Goal: Transaction & Acquisition: Purchase product/service

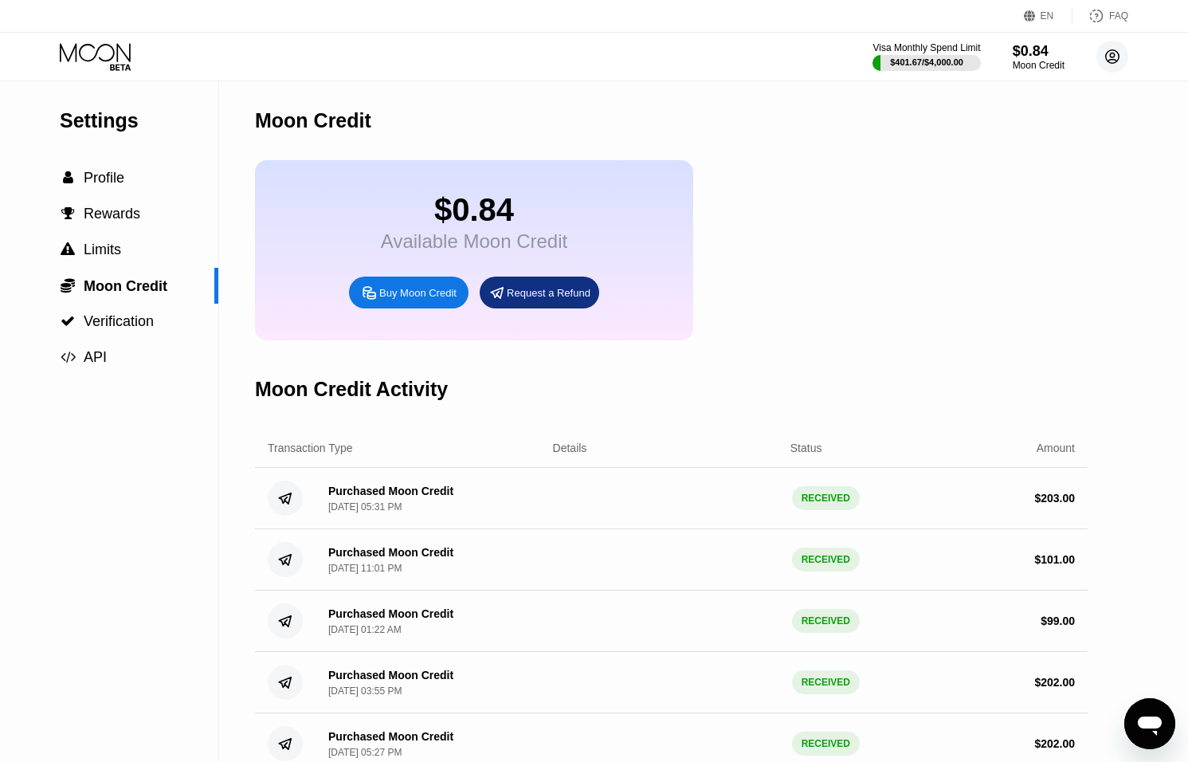
click at [1121, 61] on circle at bounding box center [1113, 57] width 32 height 32
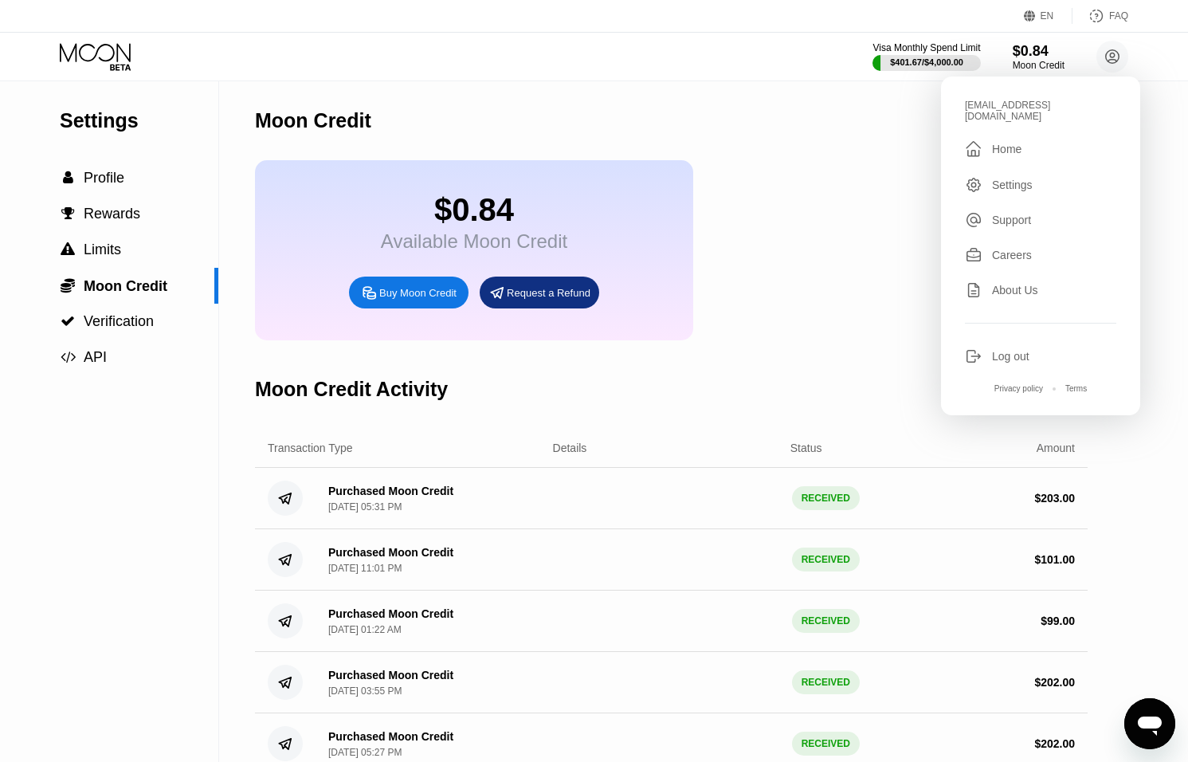
click at [999, 350] on div "Log out" at bounding box center [1010, 356] width 37 height 13
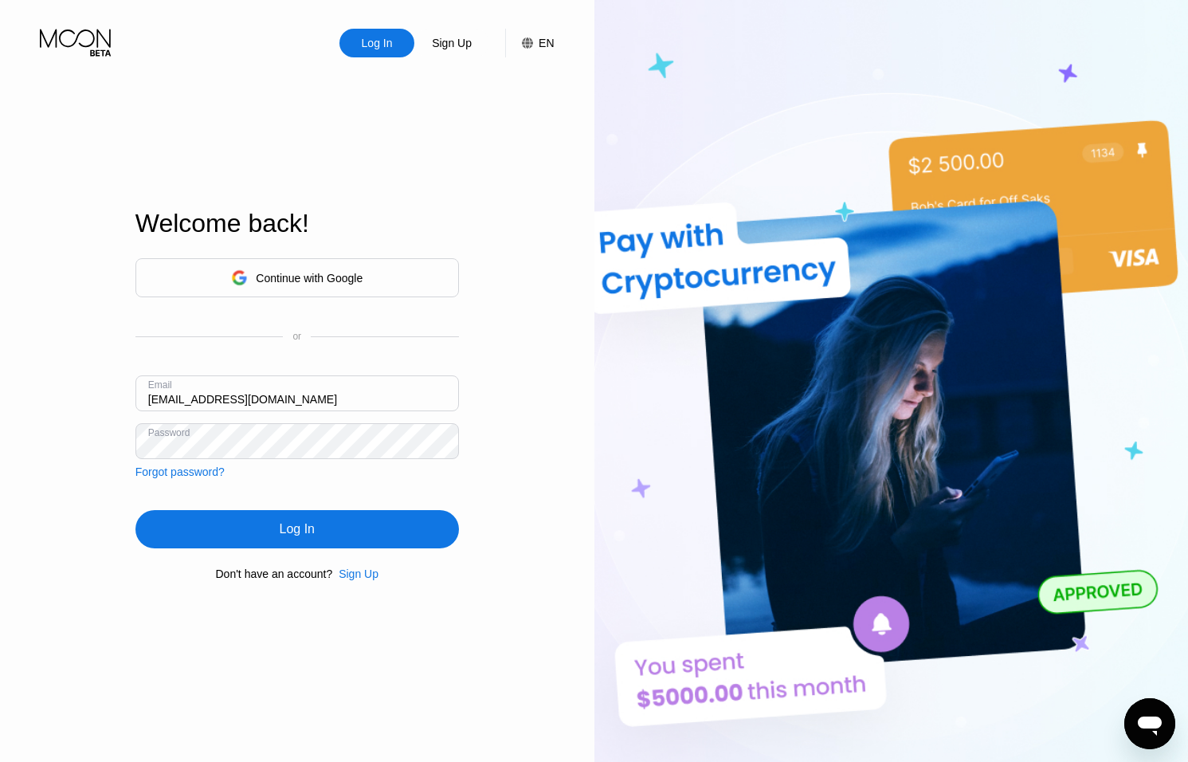
click at [164, 398] on input "ceo@dithailand.com" at bounding box center [298, 393] width 324 height 36
type input "[EMAIL_ADDRESS][DOMAIN_NAME]"
click at [222, 518] on div "Log In" at bounding box center [298, 529] width 324 height 38
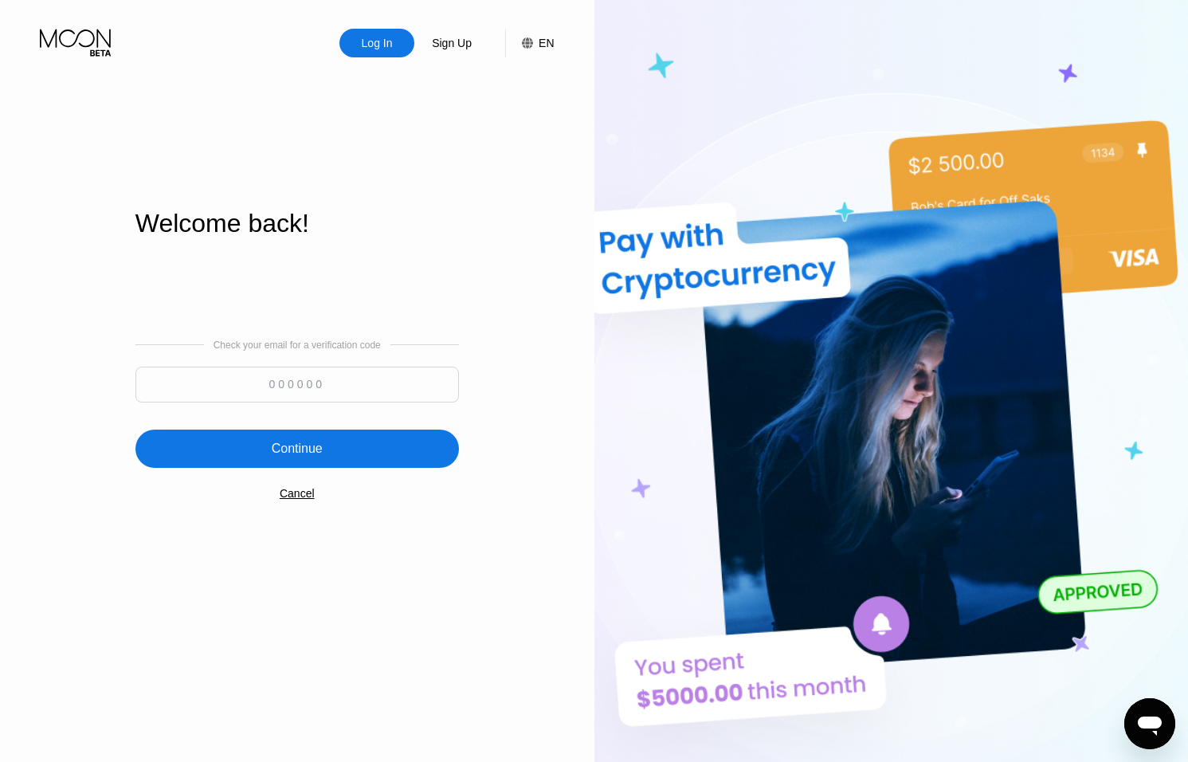
click at [312, 377] on input at bounding box center [298, 385] width 324 height 36
type input "582268"
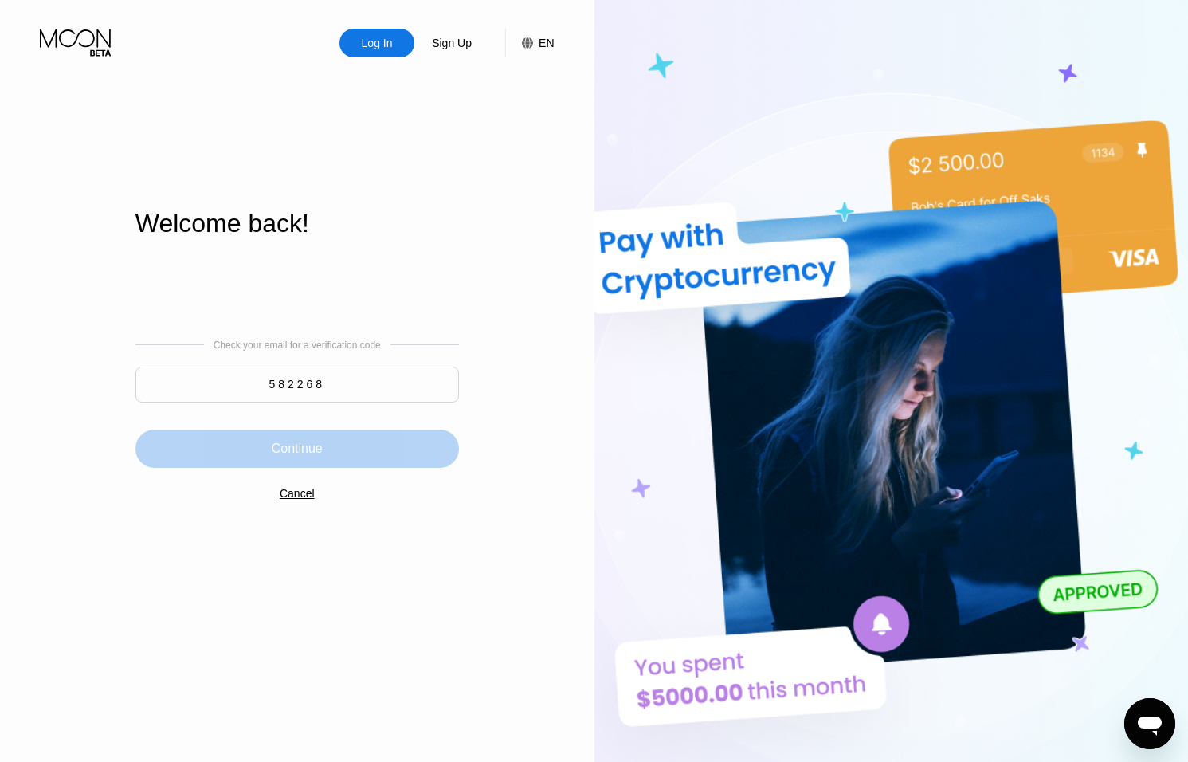
click at [386, 454] on div "Continue" at bounding box center [298, 449] width 324 height 38
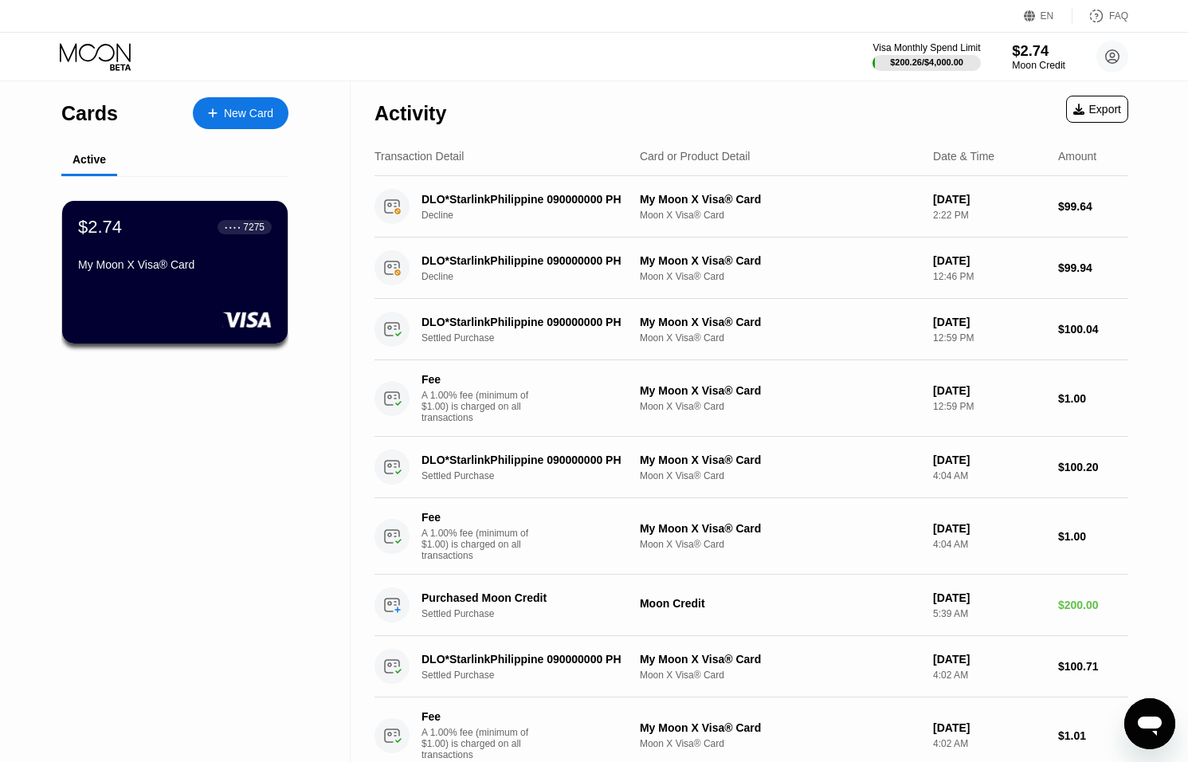
click at [1032, 57] on div "$2.74" at bounding box center [1038, 50] width 53 height 17
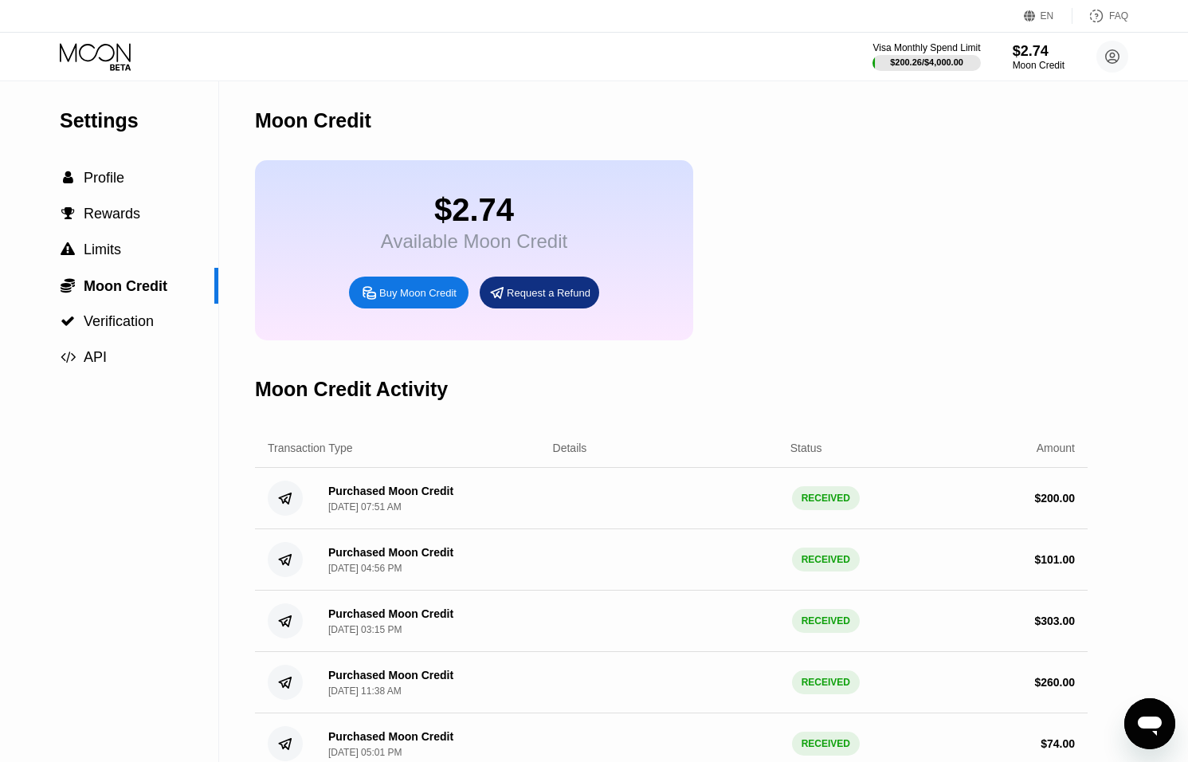
click at [425, 287] on div "Buy Moon Credit" at bounding box center [409, 293] width 120 height 32
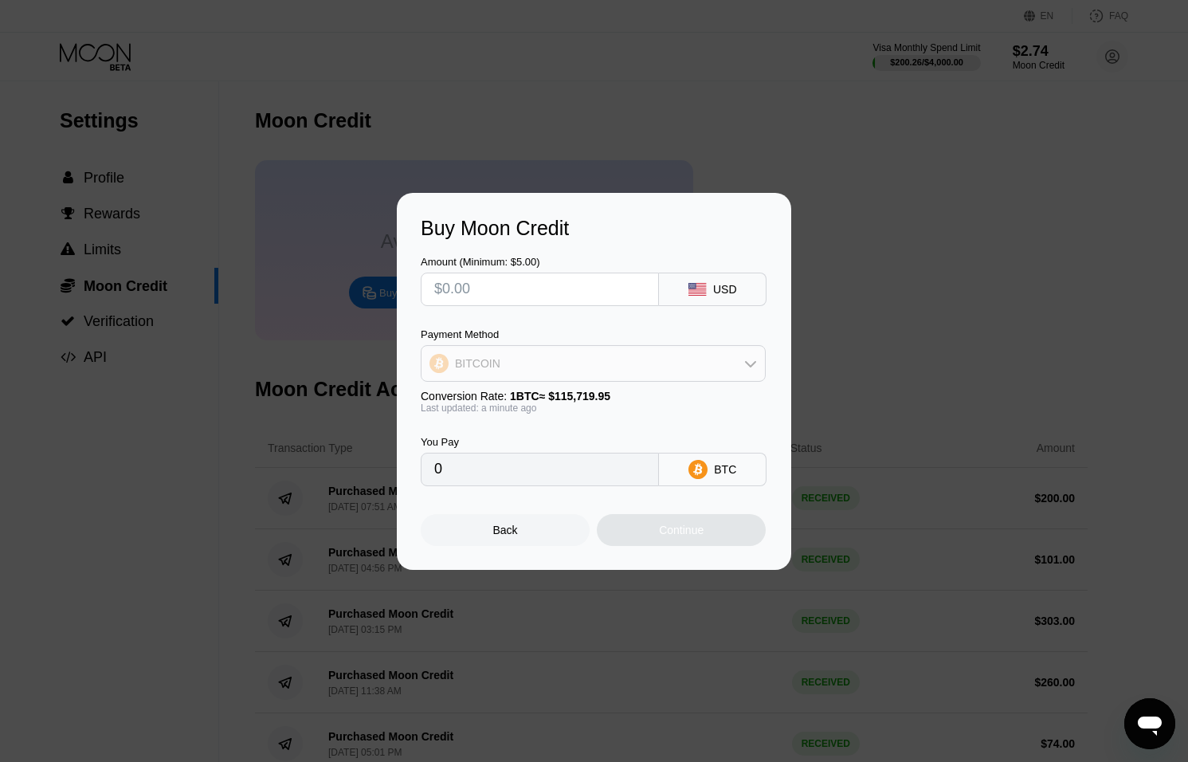
click at [540, 373] on div "BITCOIN" at bounding box center [594, 364] width 344 height 32
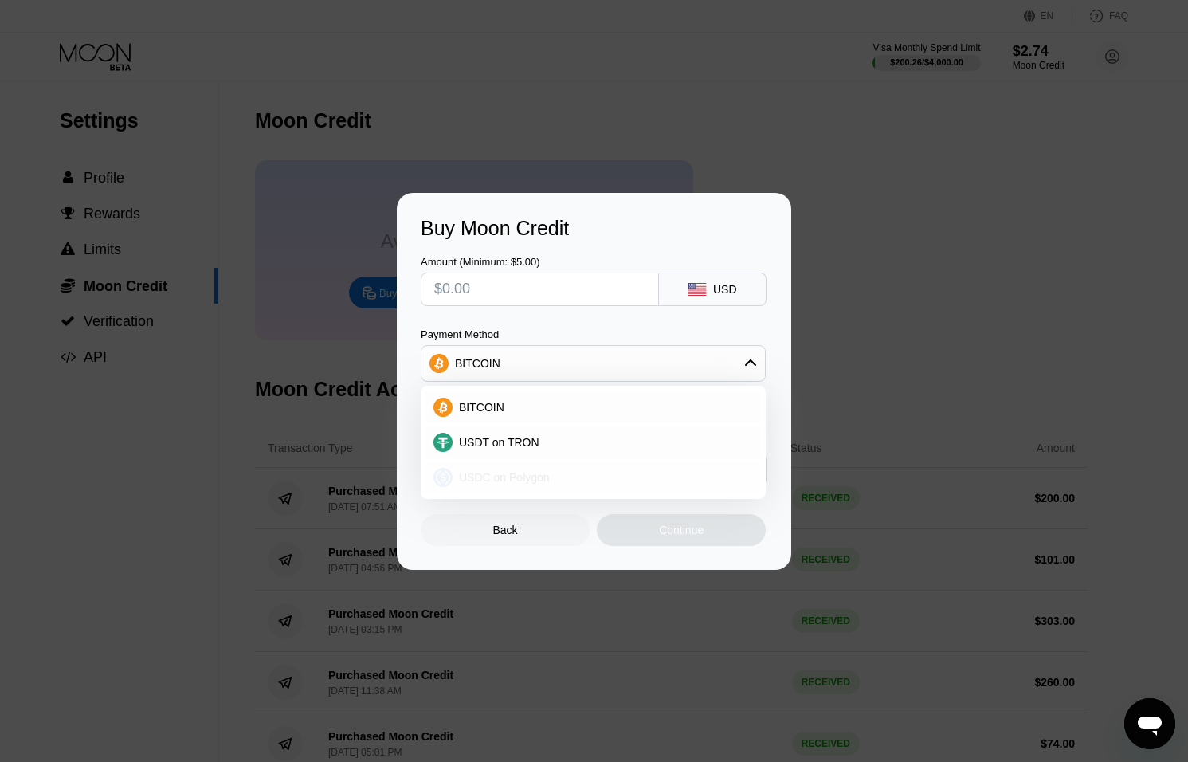
drag, startPoint x: 514, startPoint y: 479, endPoint x: 511, endPoint y: 340, distance: 138.7
click at [514, 478] on span "USDC on Polygon" at bounding box center [504, 477] width 91 height 13
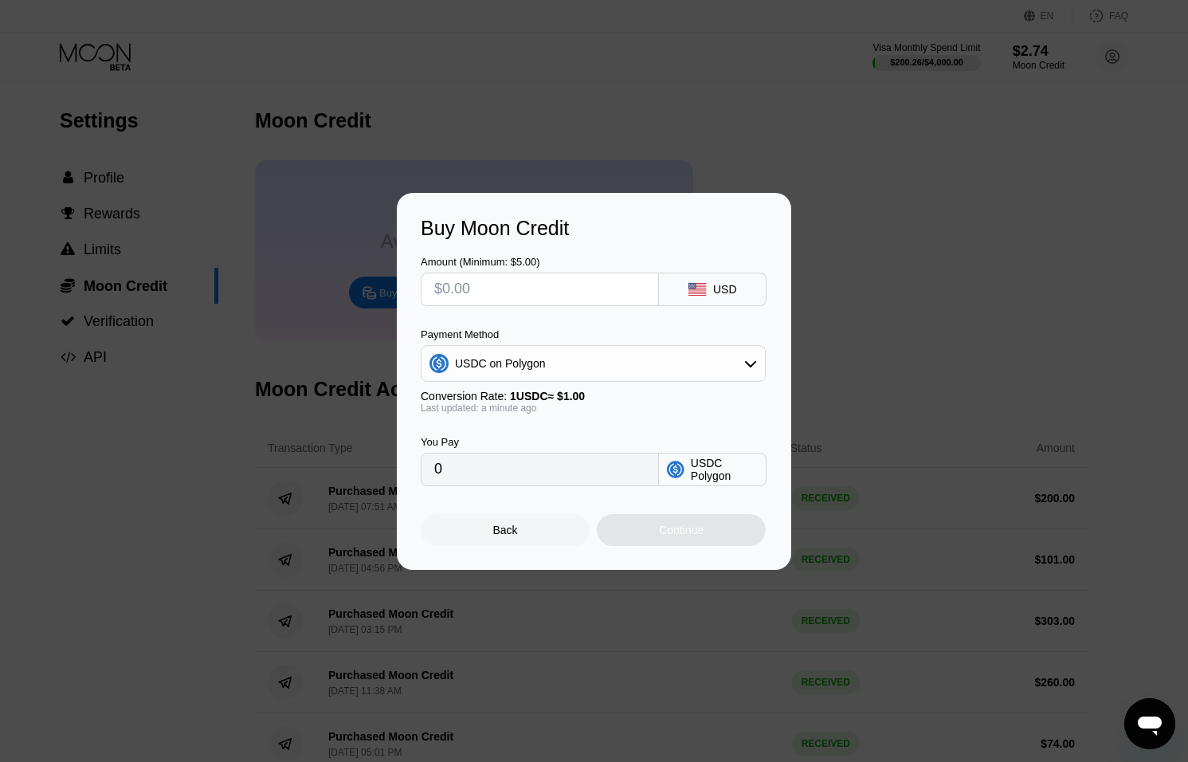
click at [495, 288] on input "text" at bounding box center [539, 289] width 211 height 32
type input "$1"
type input "1.00000000"
type input "$10"
type input "10.00000000"
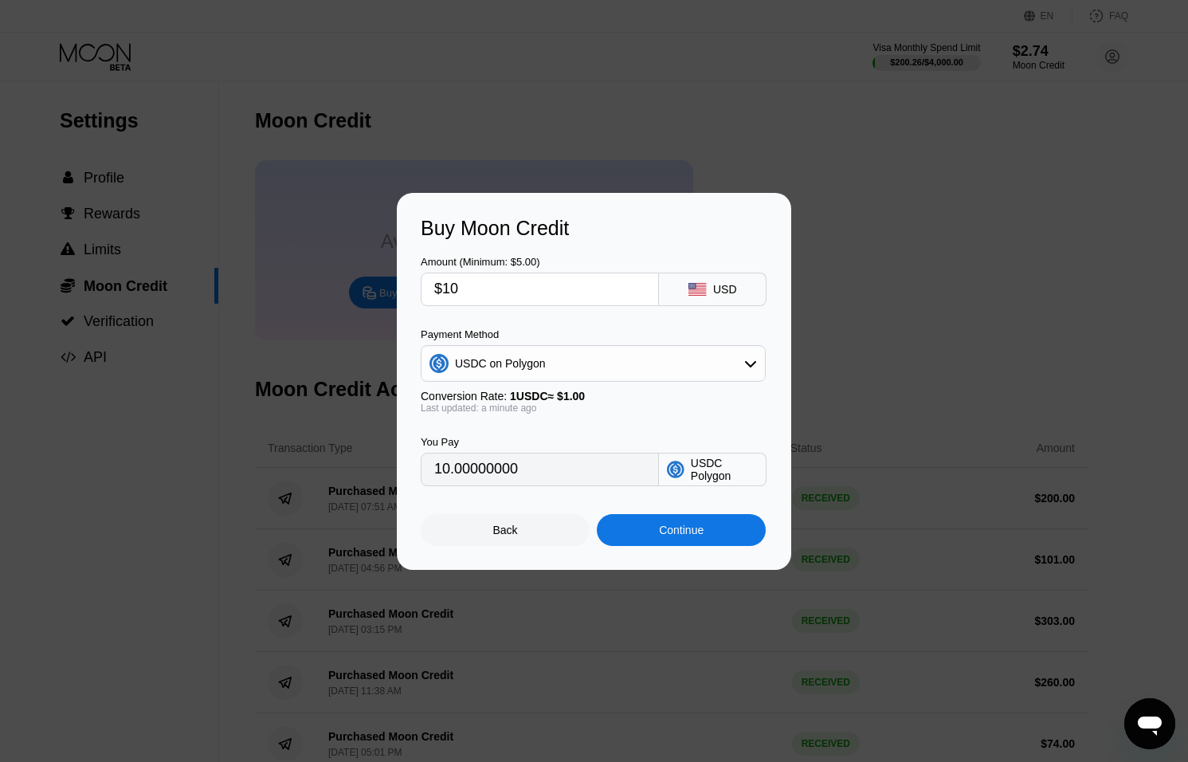
type input "$100"
type input "100.00000000"
type input "$100"
click at [668, 540] on div "Continue" at bounding box center [681, 530] width 169 height 32
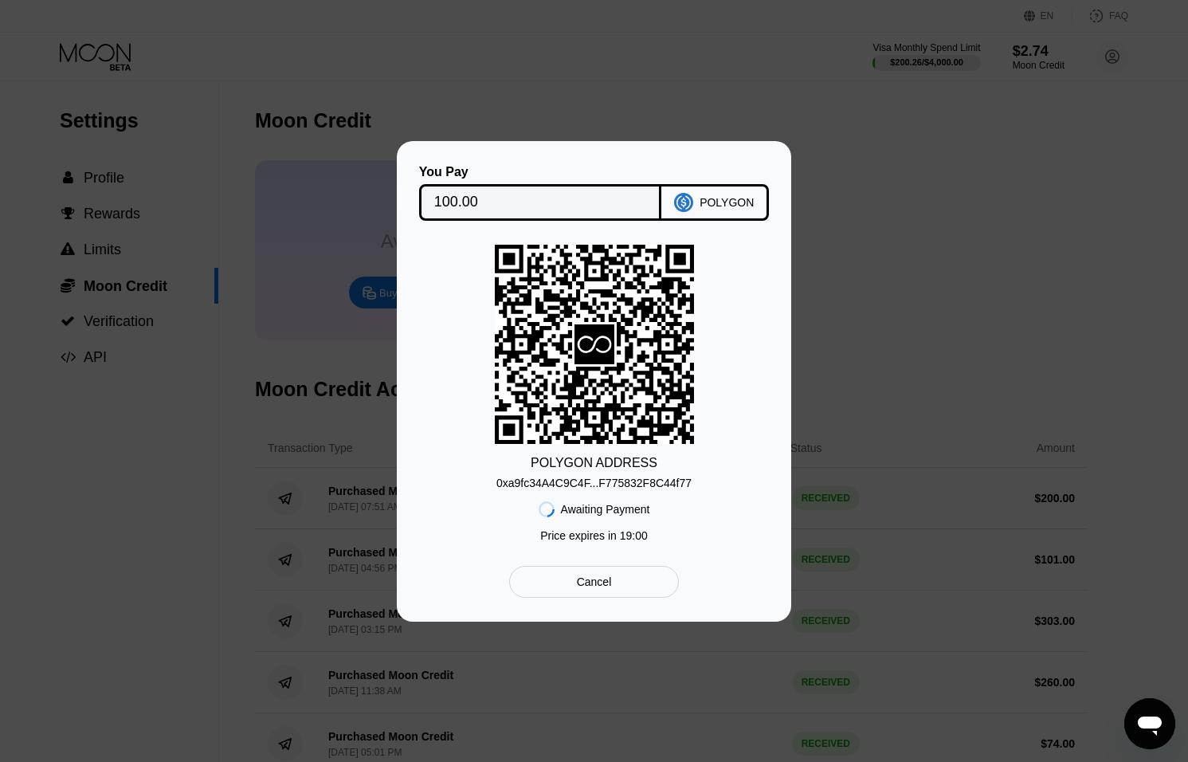
click at [647, 474] on div "0xa9fc34A4C9C4F...F775832F8C44f77" at bounding box center [594, 479] width 195 height 19
click at [654, 478] on div "0xa9fc34A4C9C4F...F775832F8C44f77" at bounding box center [594, 483] width 195 height 13
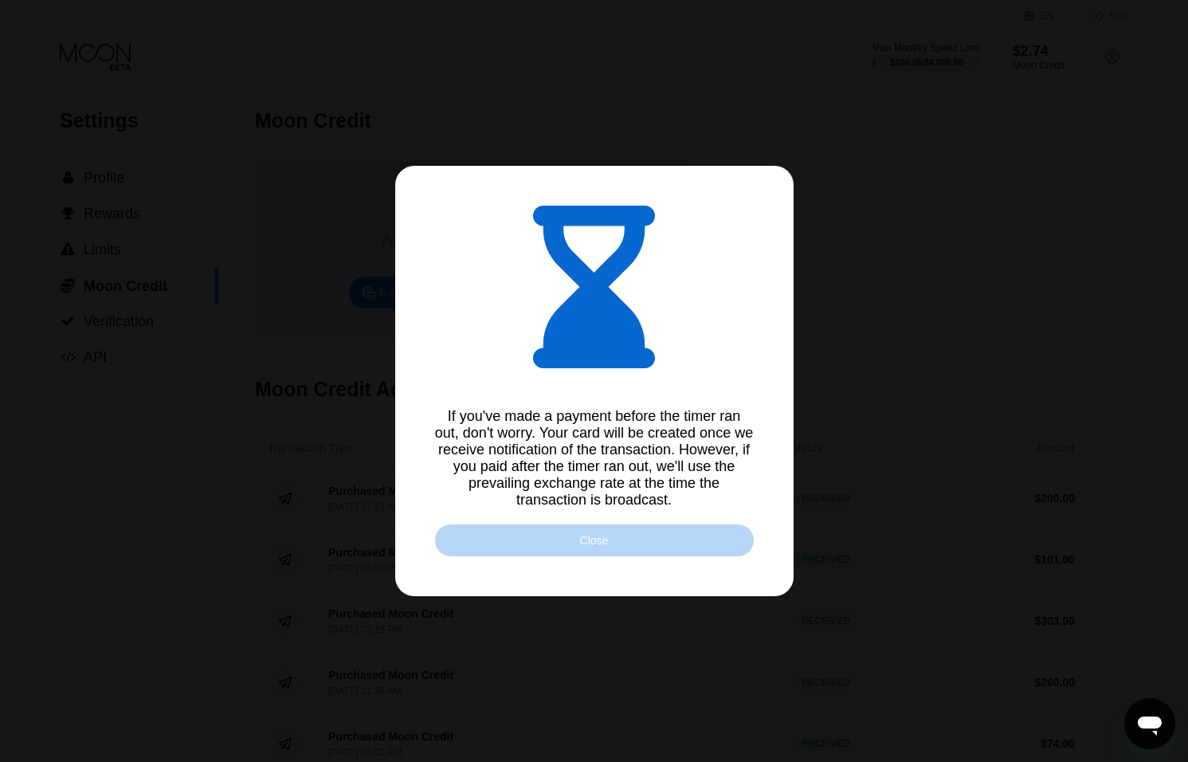
click at [594, 543] on div "Close" at bounding box center [594, 540] width 29 height 13
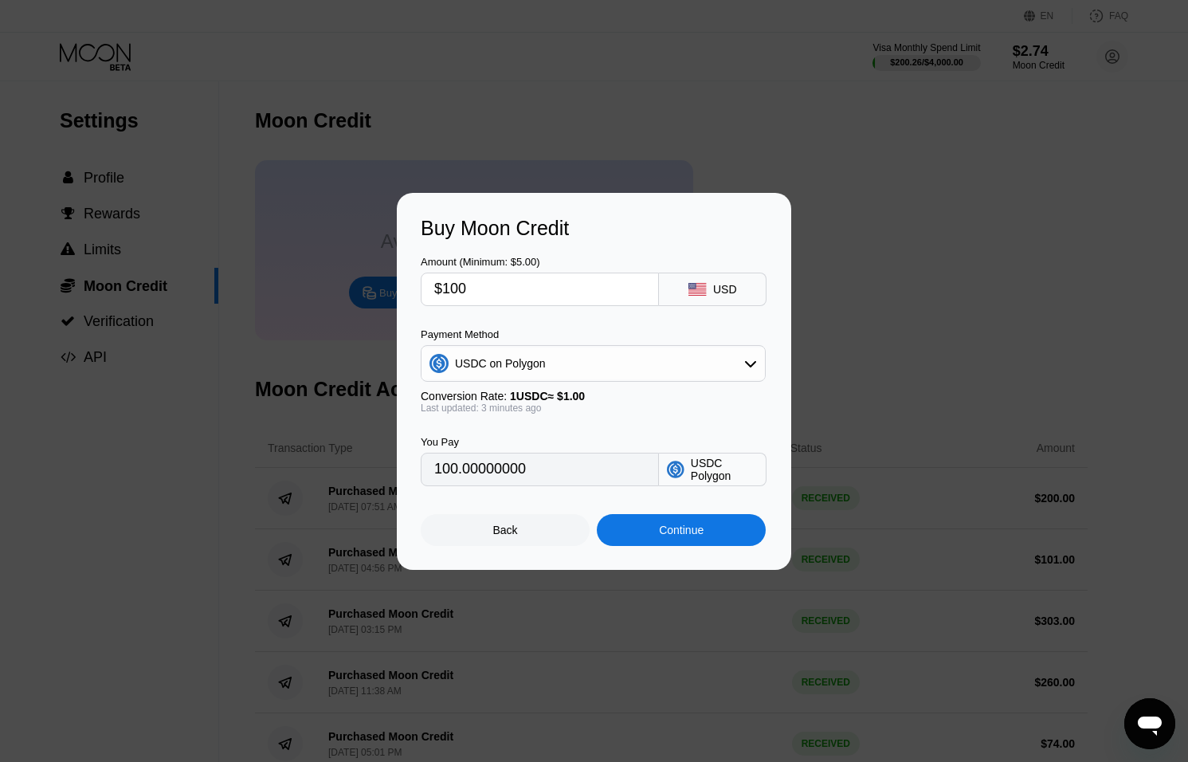
scroll to position [1, 0]
click at [523, 536] on div "Back" at bounding box center [505, 530] width 169 height 32
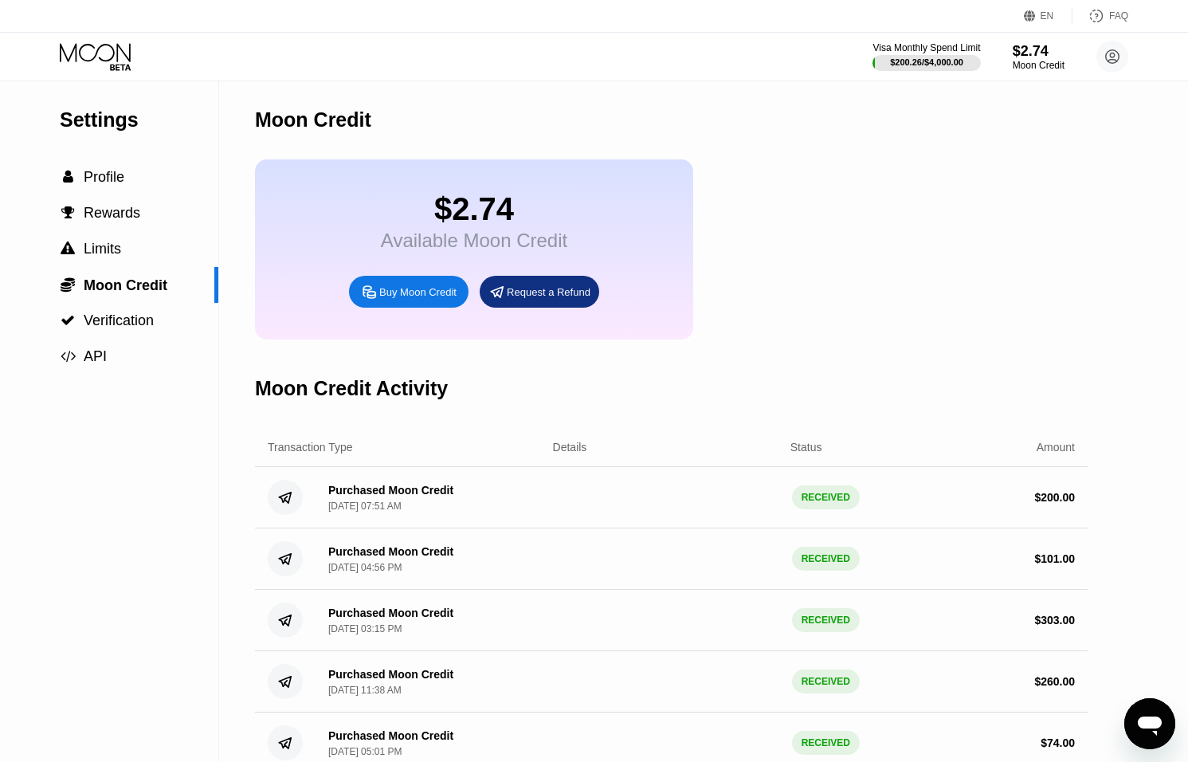
scroll to position [0, 0]
click at [1027, 42] on div "$2.74" at bounding box center [1038, 50] width 53 height 17
click at [1027, 43] on div "$2.74" at bounding box center [1038, 50] width 53 height 17
click at [1027, 50] on div "$2.74" at bounding box center [1038, 50] width 53 height 17
click at [1025, 66] on div "Moon Credit" at bounding box center [1039, 65] width 52 height 11
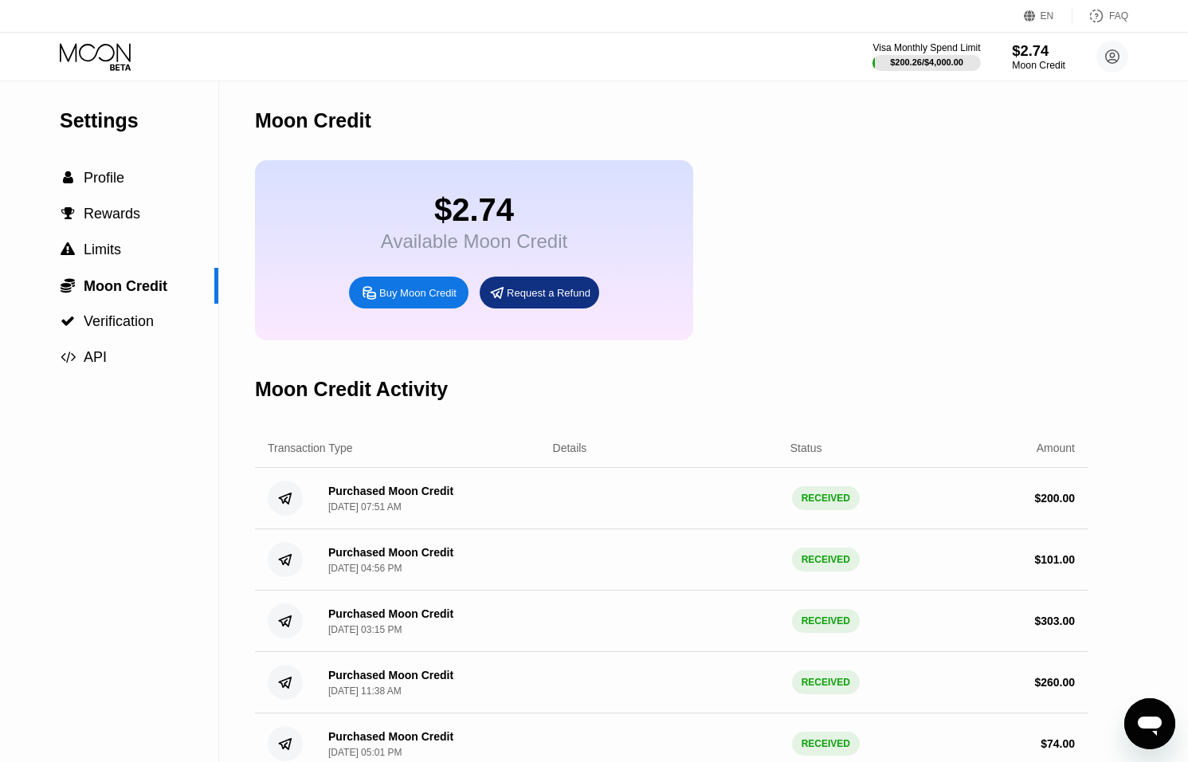
click at [1027, 68] on div "Moon Credit" at bounding box center [1038, 65] width 53 height 11
drag, startPoint x: 1027, startPoint y: 68, endPoint x: 563, endPoint y: 139, distance: 469.3
click at [1024, 70] on div "Moon Credit" at bounding box center [1038, 65] width 53 height 11
click at [92, 57] on icon at bounding box center [97, 57] width 74 height 28
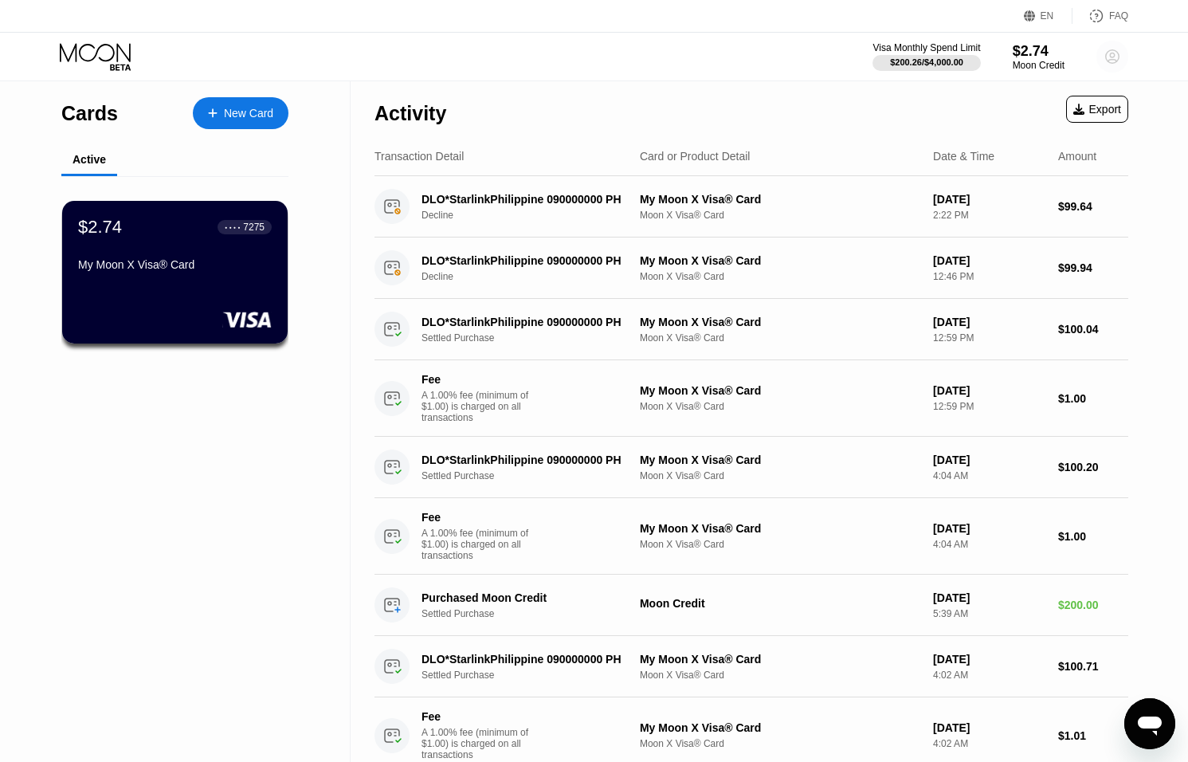
click at [1112, 62] on icon at bounding box center [1113, 57] width 14 height 14
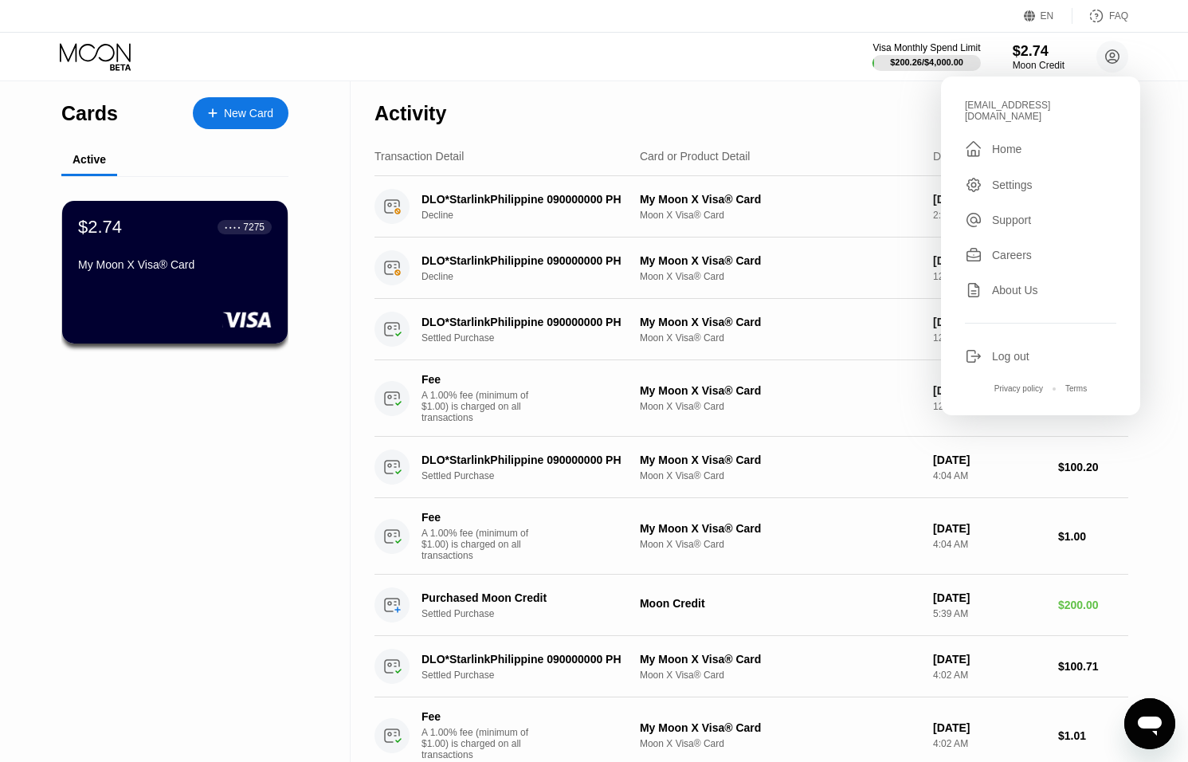
click at [1006, 350] on div "Log out" at bounding box center [1010, 356] width 37 height 13
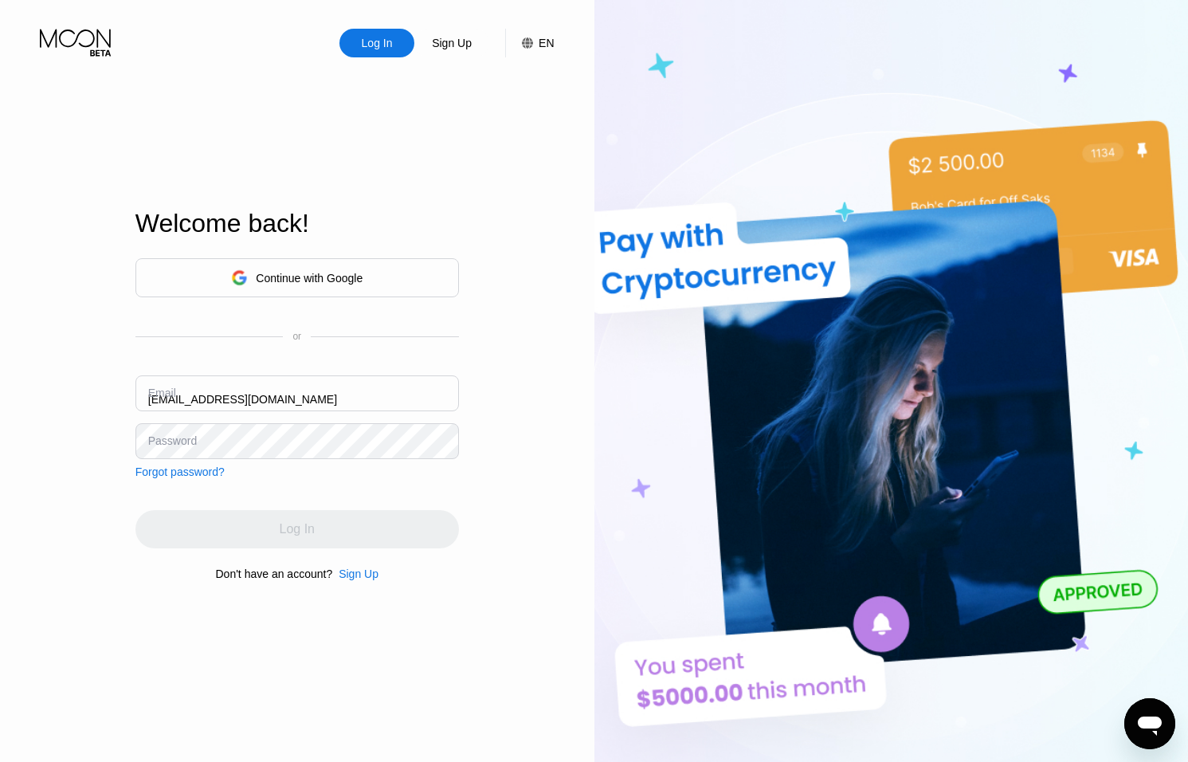
click at [159, 397] on div "Email ceo@dithailand.com" at bounding box center [298, 399] width 324 height 48
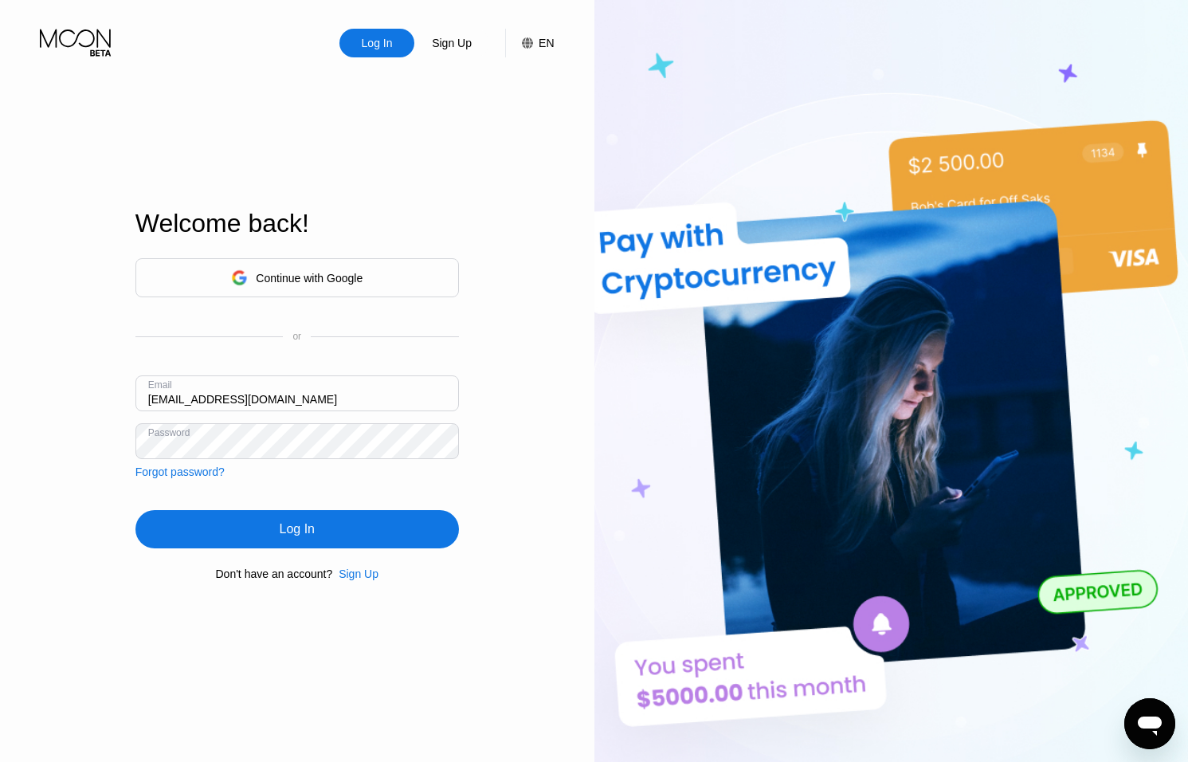
click at [167, 399] on input "ceo@dithailand.com" at bounding box center [298, 393] width 324 height 36
type input "thantun@dithailand.com"
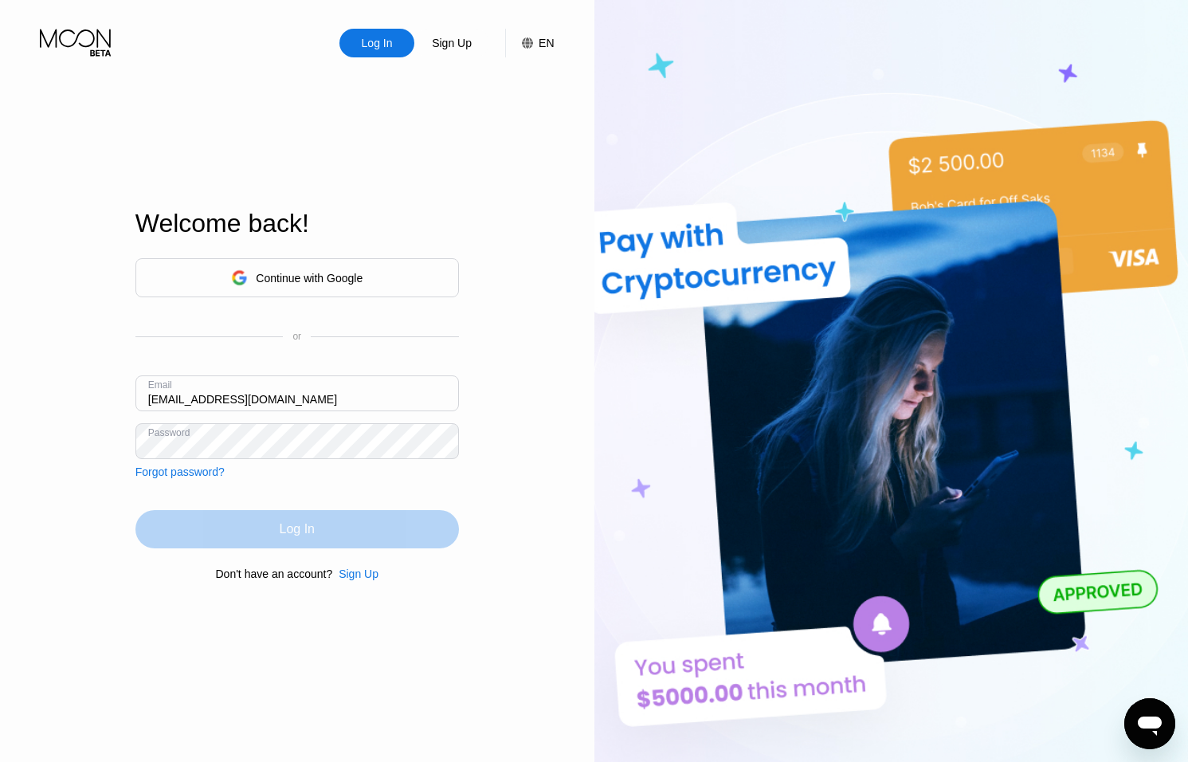
click at [300, 530] on div "Log In" at bounding box center [297, 529] width 35 height 16
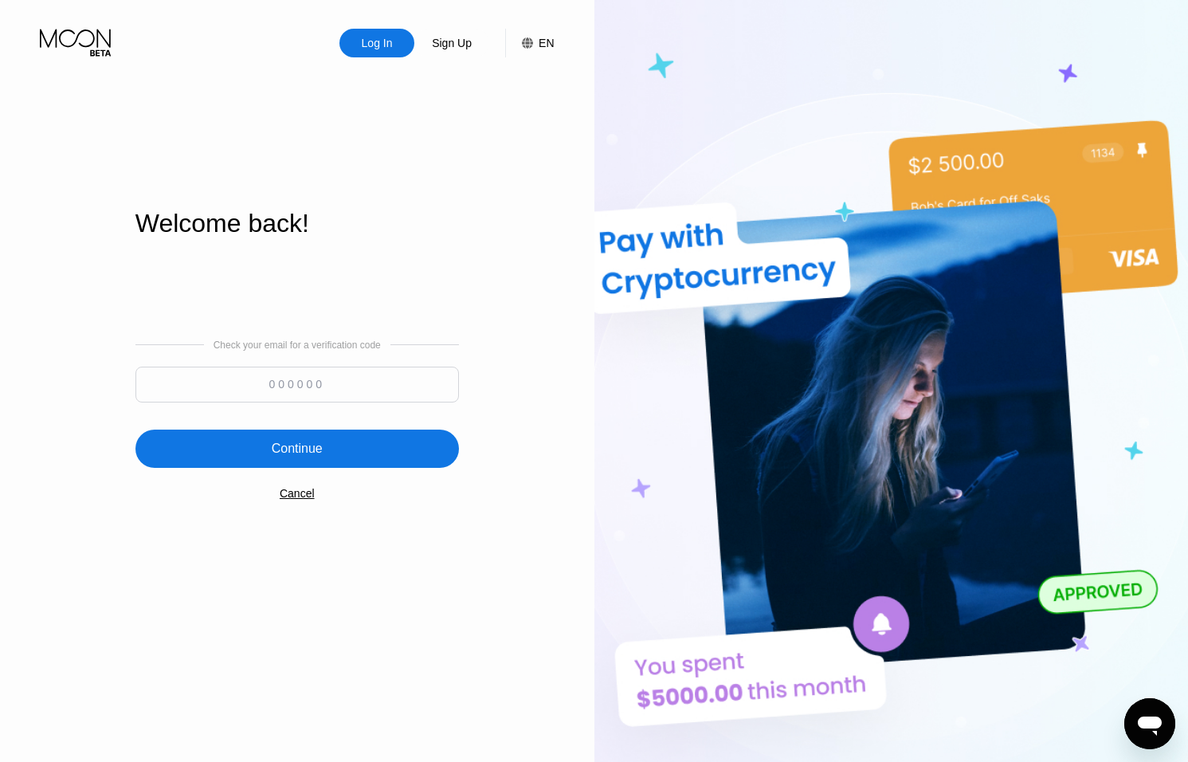
click at [347, 376] on input at bounding box center [298, 385] width 324 height 36
type input "942074"
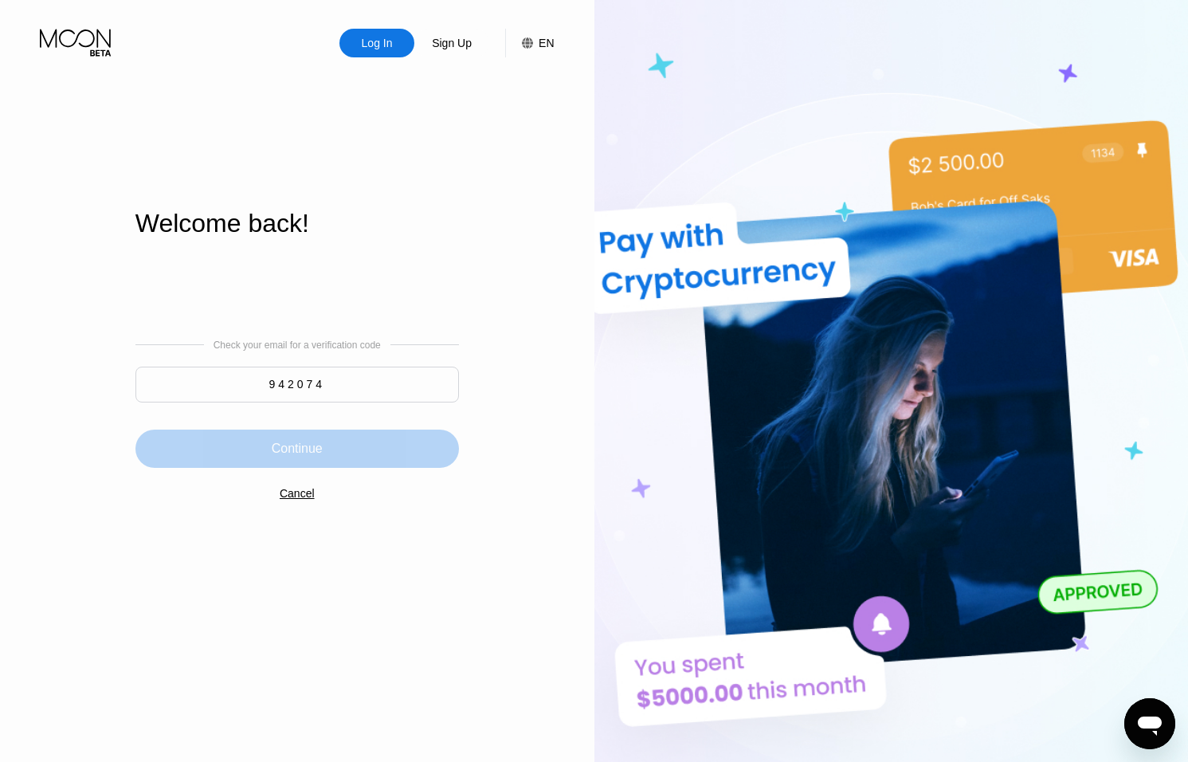
click at [405, 431] on div "Continue" at bounding box center [298, 449] width 324 height 38
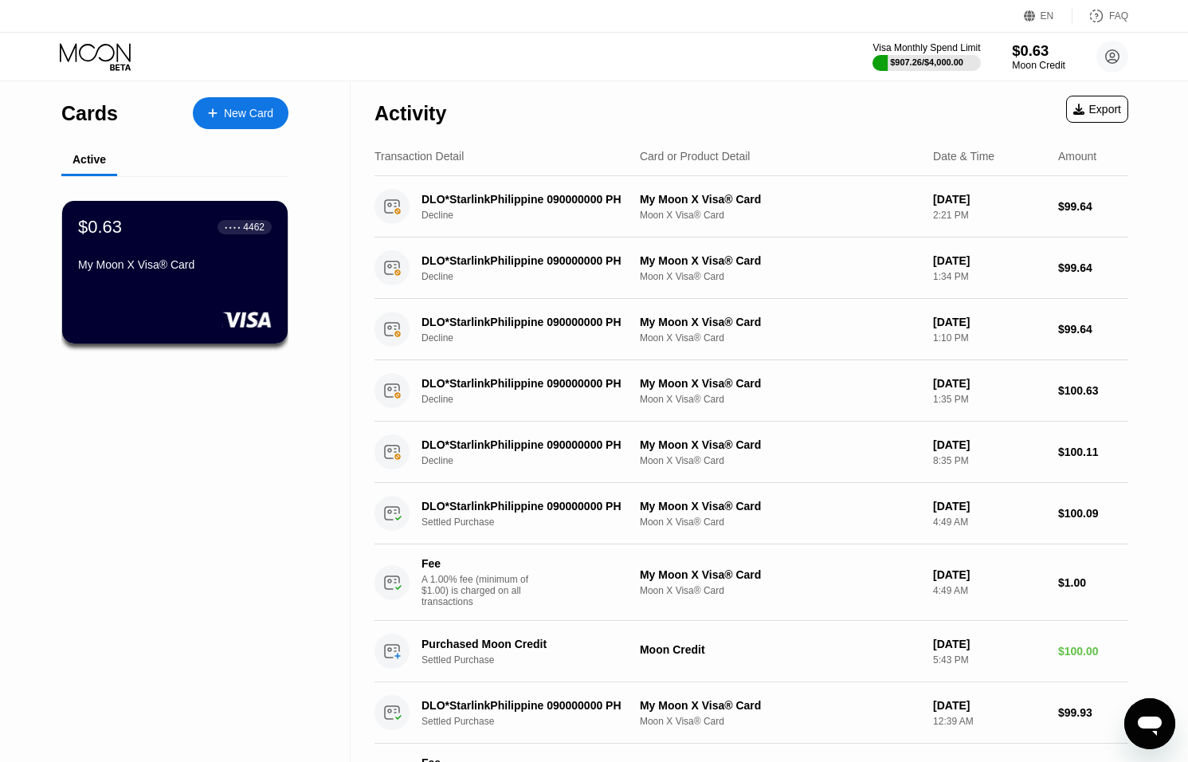
click at [1024, 45] on div "$0.63" at bounding box center [1038, 50] width 53 height 17
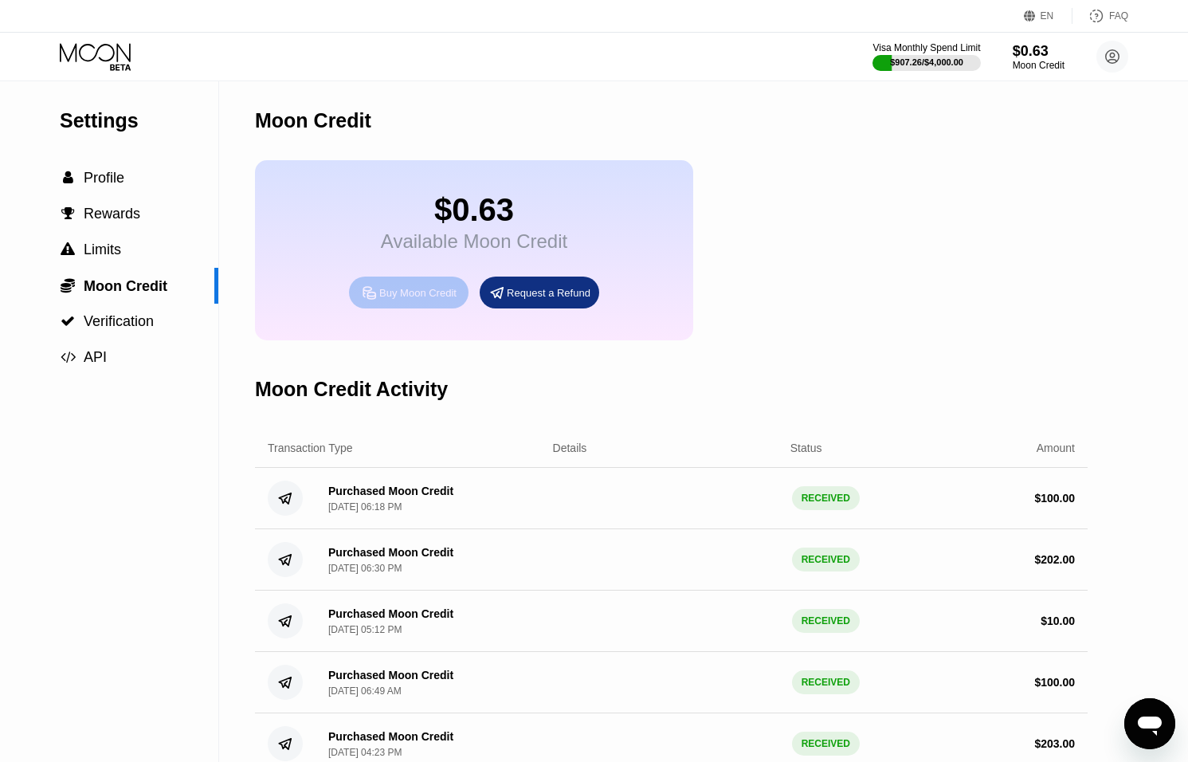
click at [432, 299] on div "Buy Moon Credit" at bounding box center [417, 293] width 77 height 14
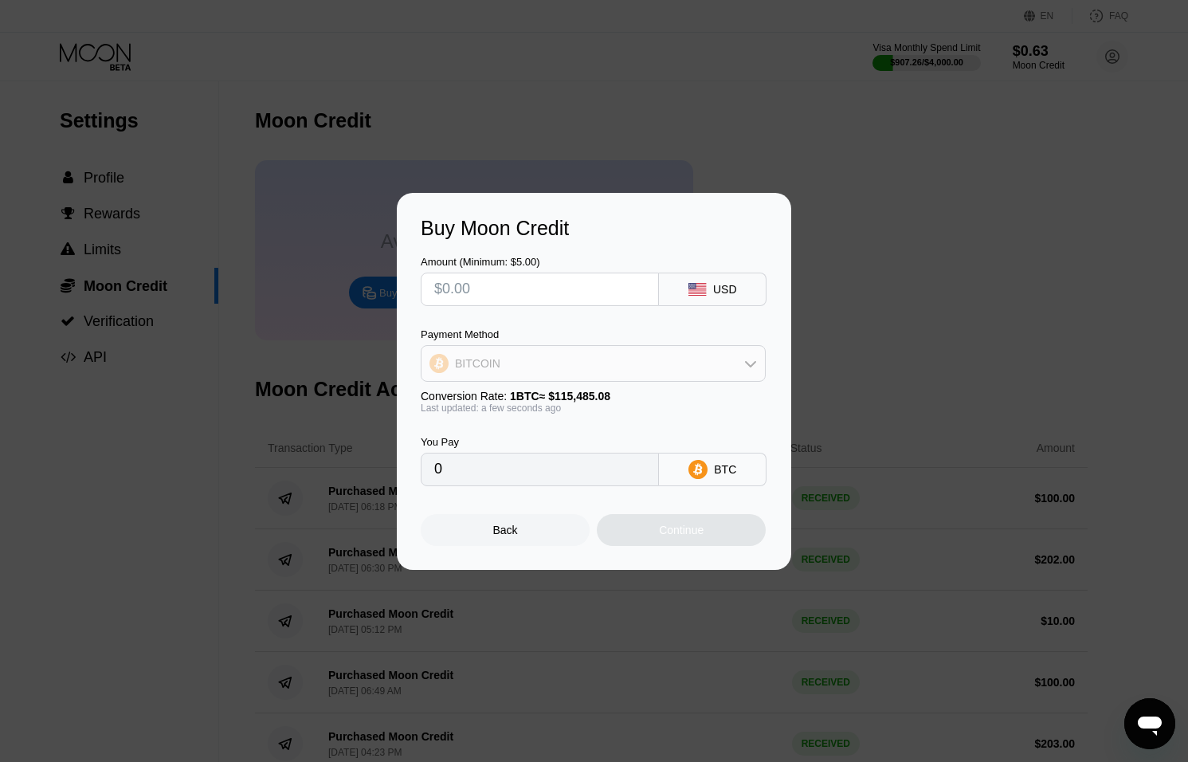
click at [528, 355] on div "BITCOIN" at bounding box center [594, 364] width 344 height 32
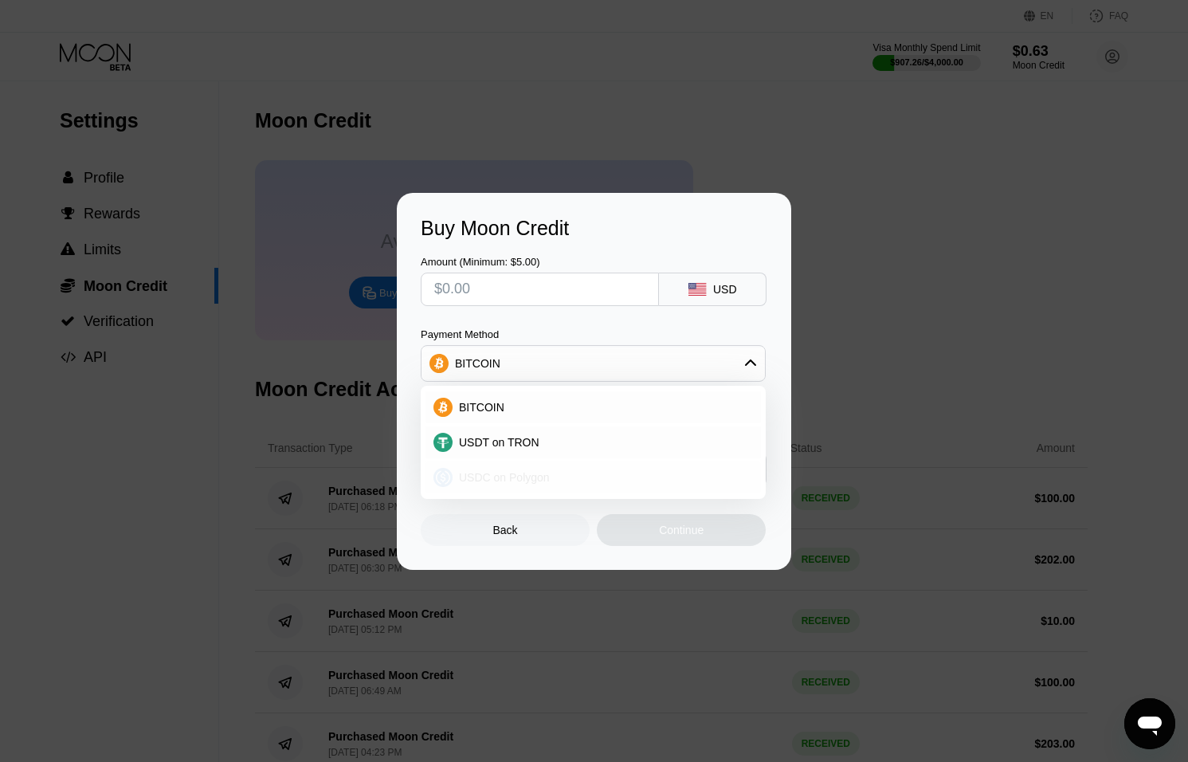
drag, startPoint x: 519, startPoint y: 473, endPoint x: 516, endPoint y: 446, distance: 26.5
click at [519, 473] on span "USDC on Polygon" at bounding box center [504, 477] width 91 height 13
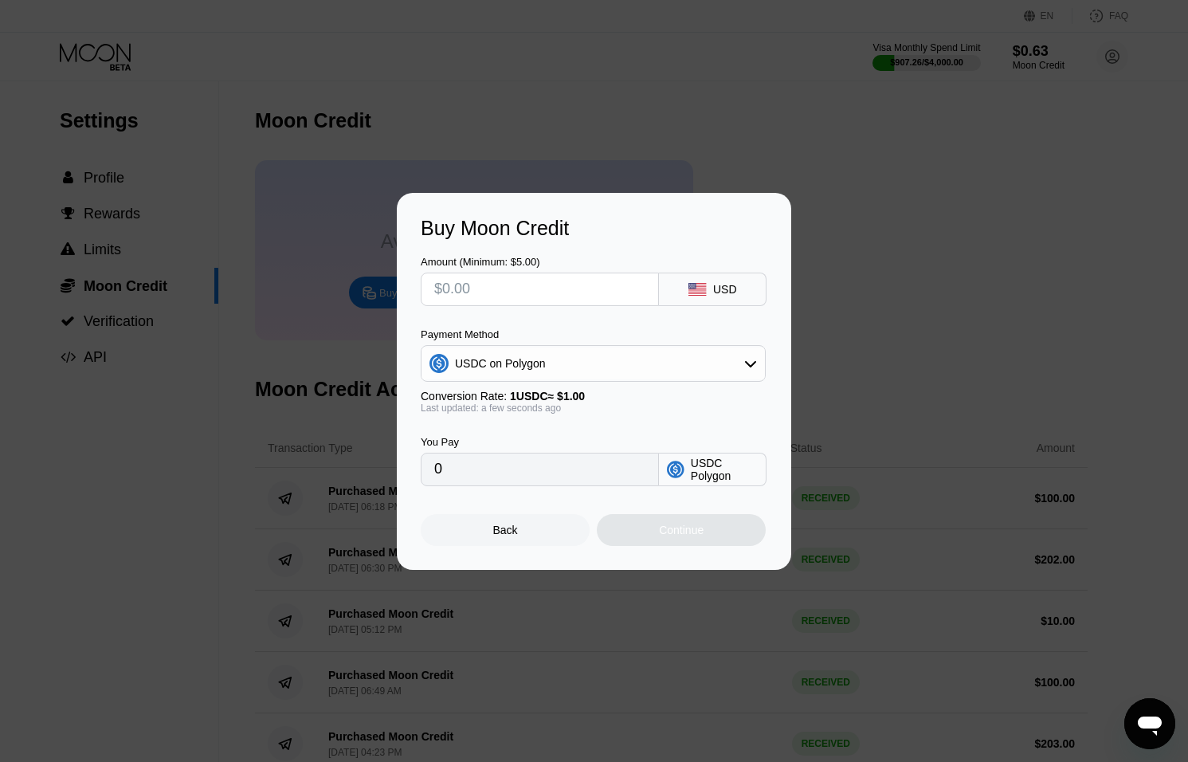
click at [501, 289] on input "text" at bounding box center [539, 289] width 211 height 32
type input "$1"
type input "1.00000000"
type input "$10"
type input "10.00000000"
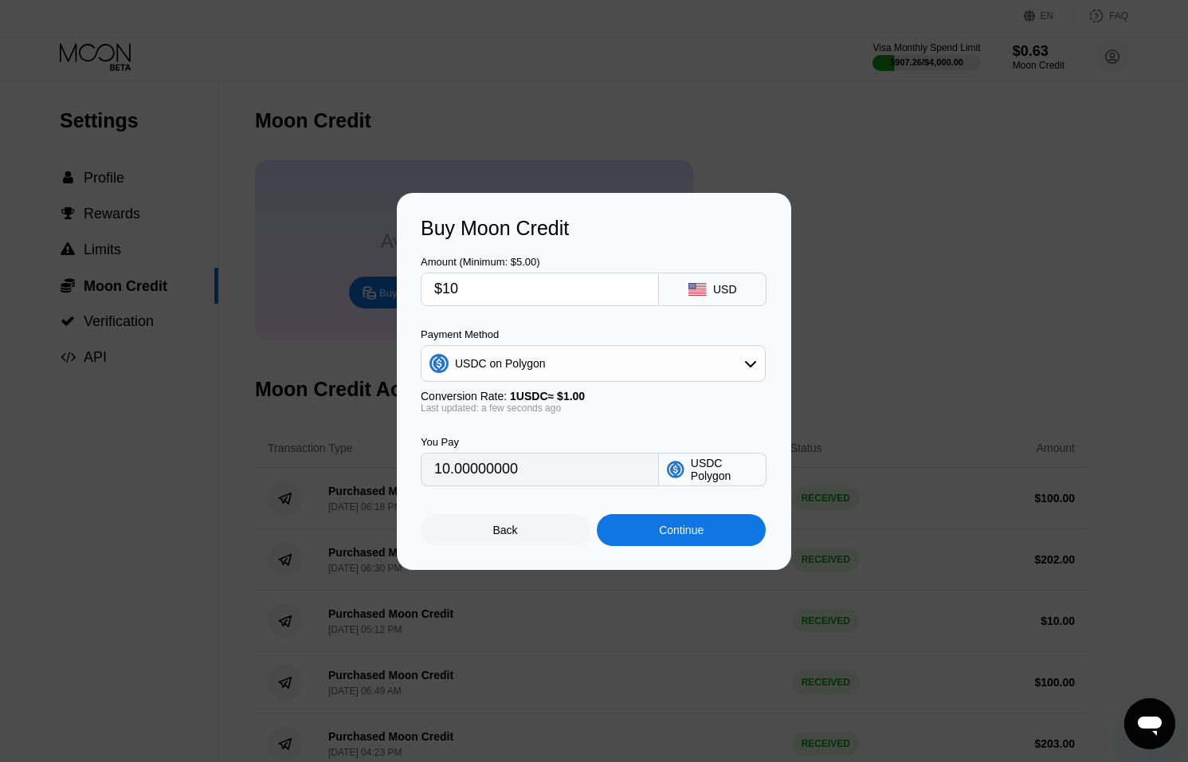
type input "$101"
type input "101.00000000"
type input "$101"
click at [674, 524] on div "Continue" at bounding box center [681, 530] width 45 height 13
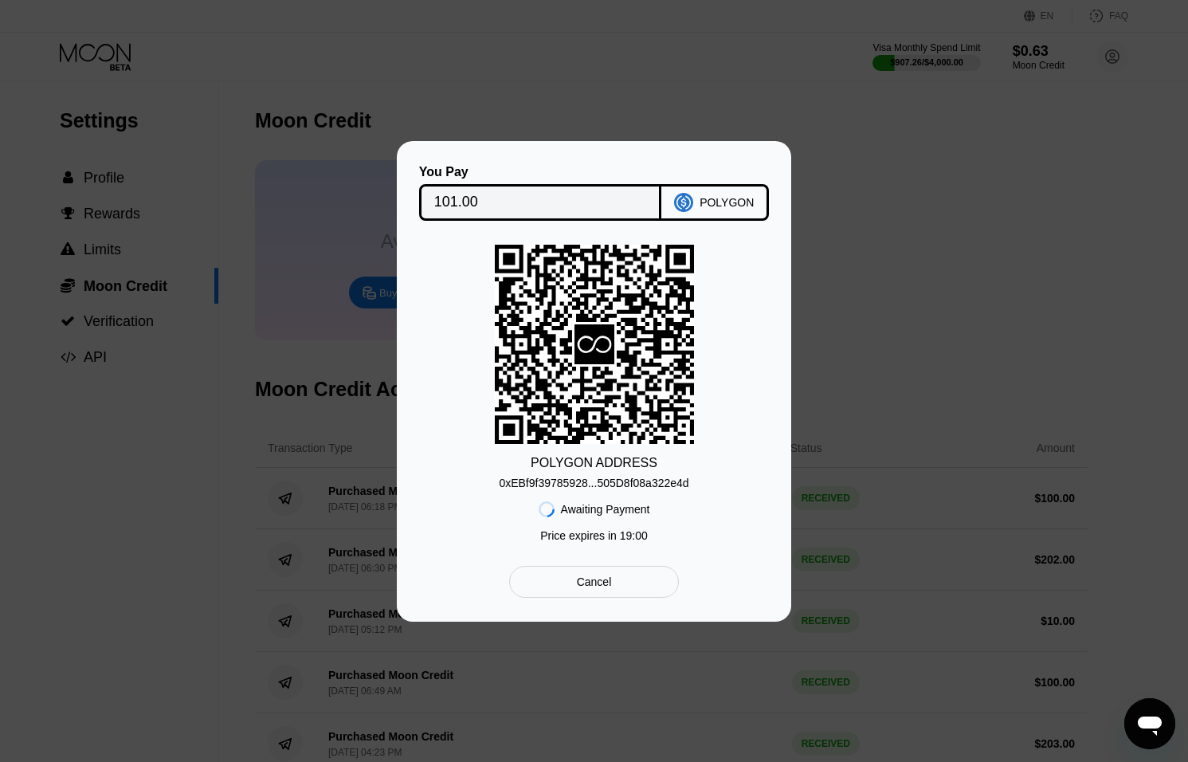
click at [635, 478] on div "0xEBf9f39785928...505D8f08a322e4d" at bounding box center [594, 483] width 190 height 13
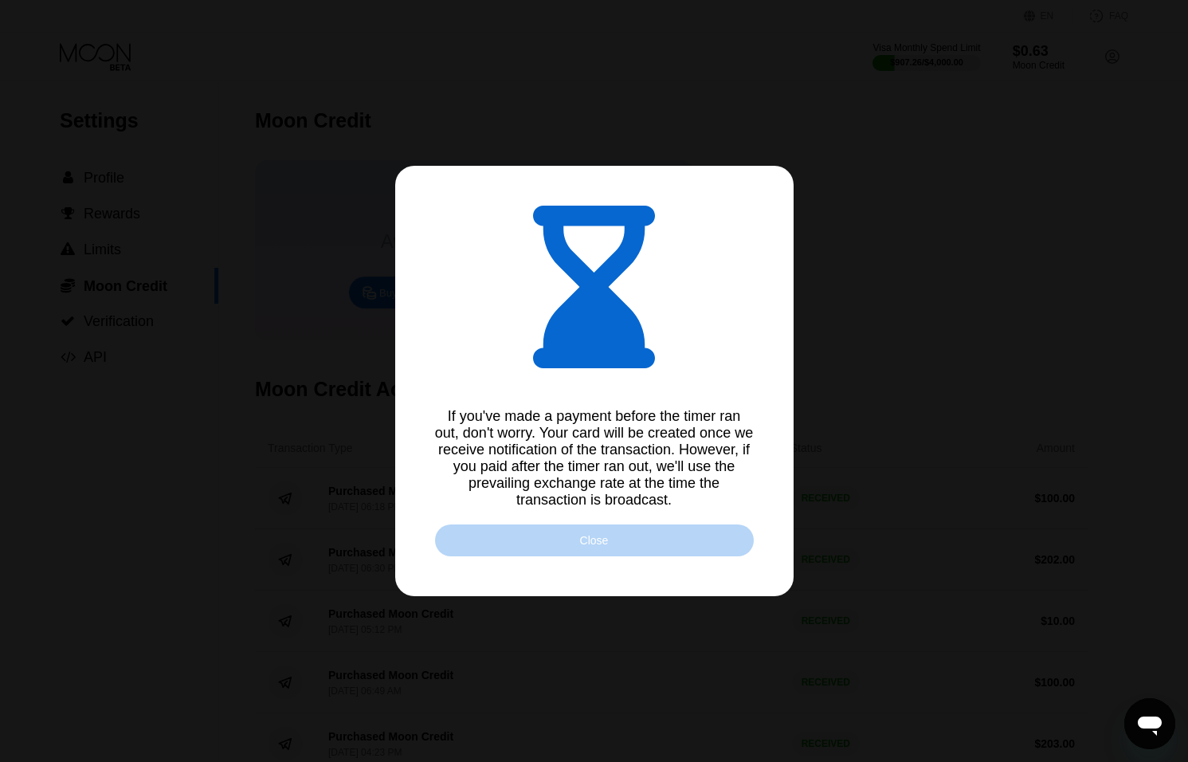
click at [711, 544] on div "Close" at bounding box center [594, 540] width 319 height 32
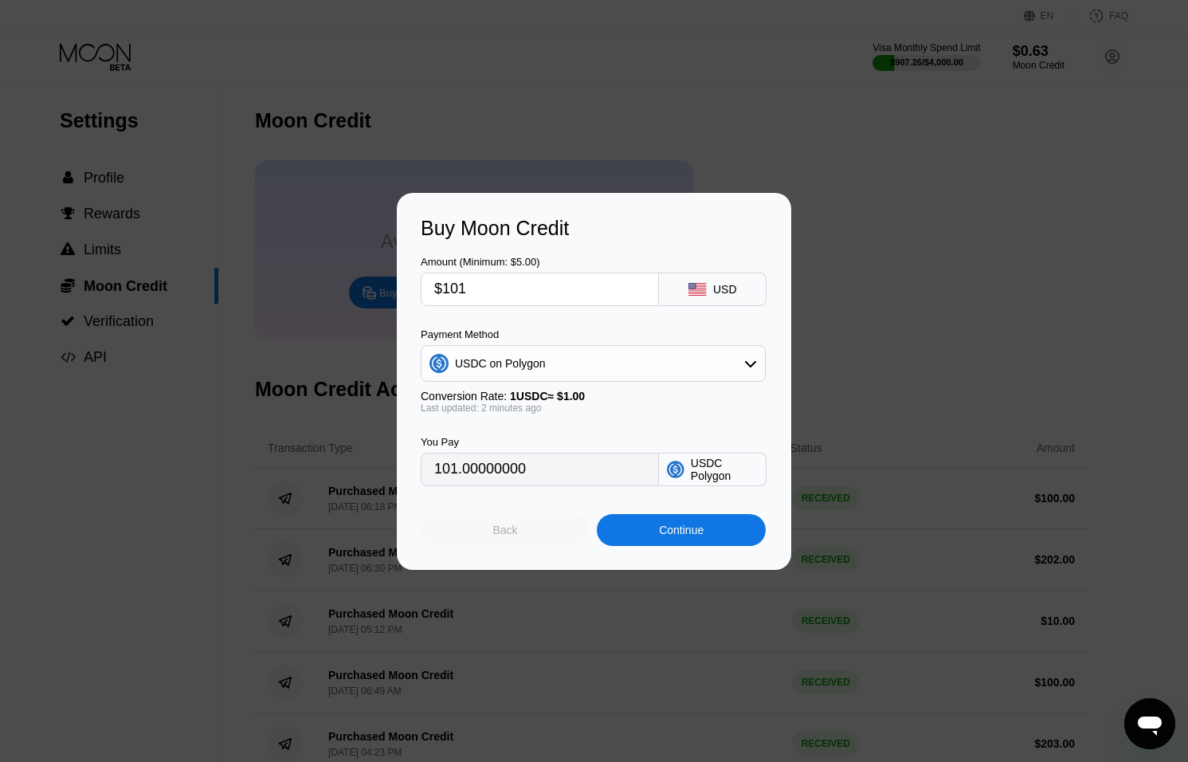
click at [516, 528] on div "Back" at bounding box center [505, 530] width 25 height 13
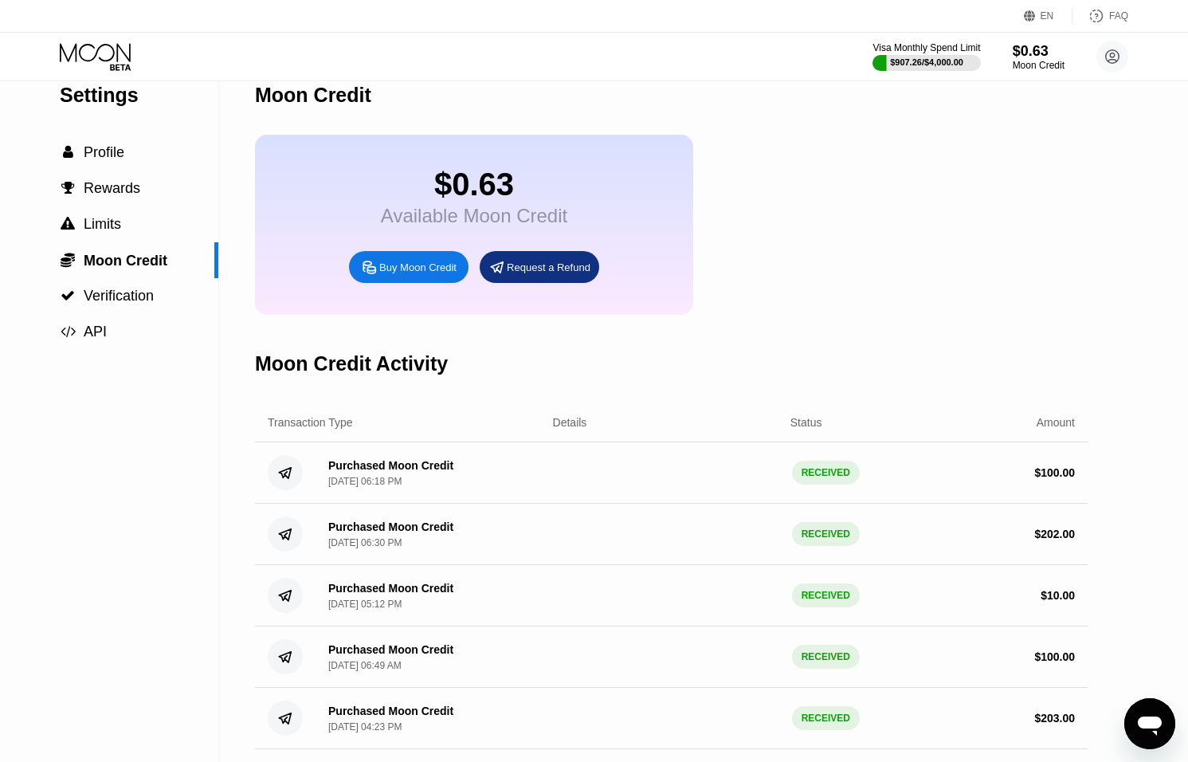
scroll to position [30, 0]
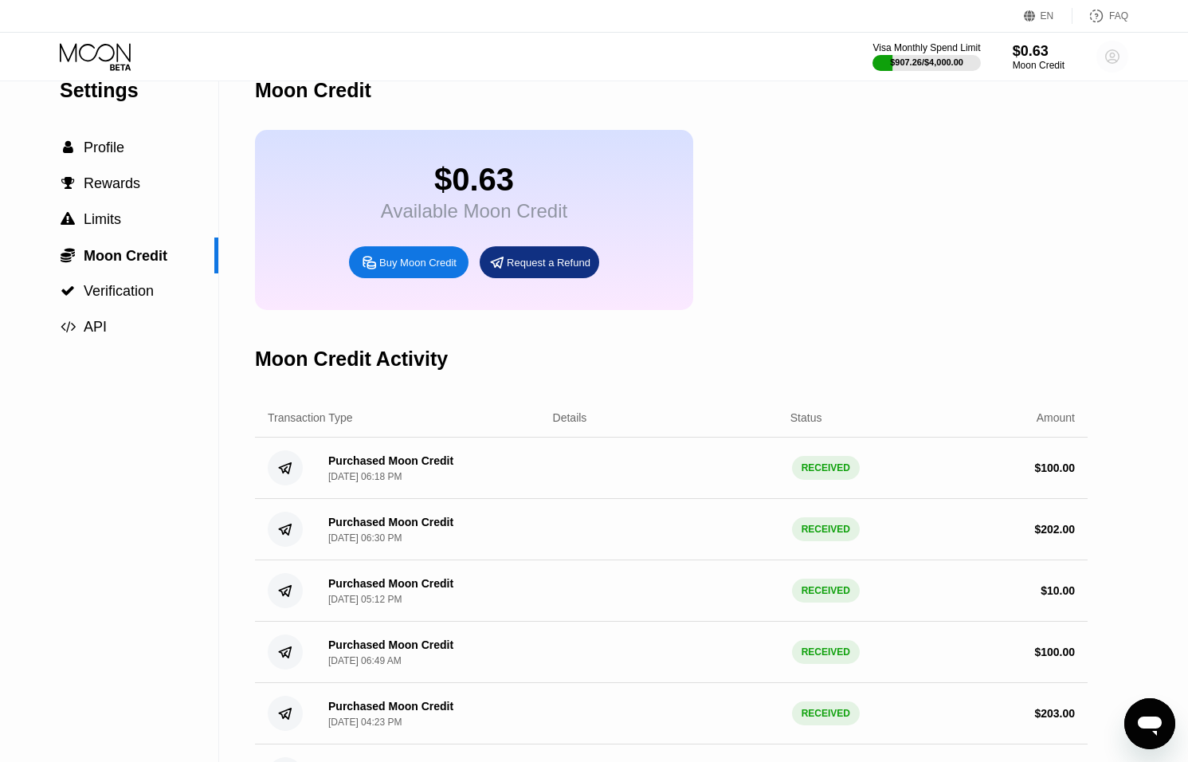
drag, startPoint x: 1110, startPoint y: 53, endPoint x: 1056, endPoint y: 170, distance: 129.1
click at [1110, 53] on circle at bounding box center [1113, 57] width 32 height 32
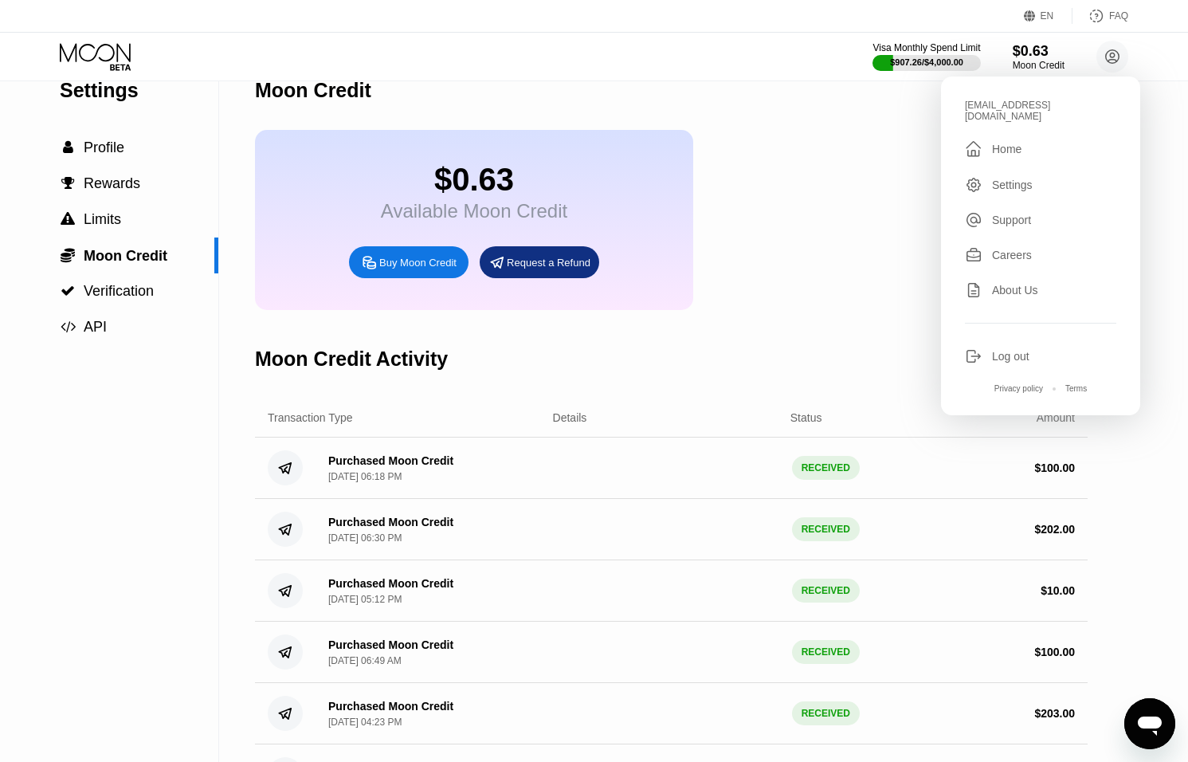
click at [1010, 350] on div "Log out" at bounding box center [1010, 356] width 37 height 13
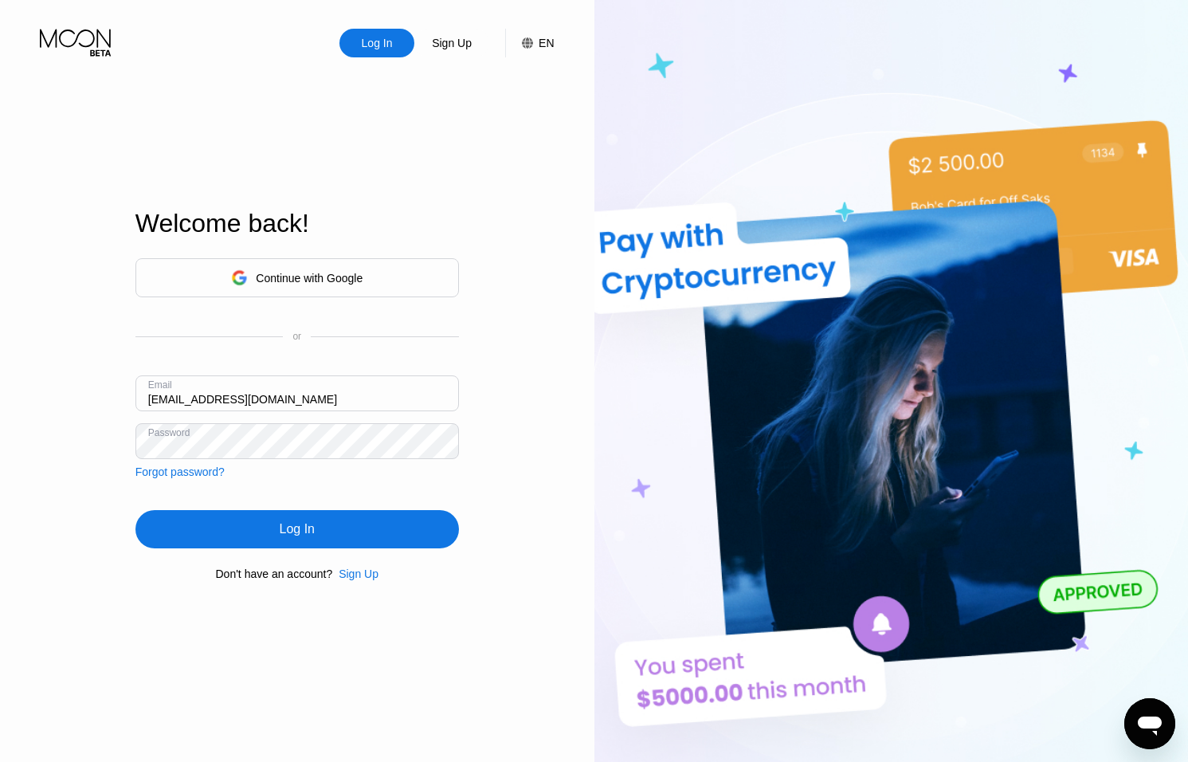
click at [167, 399] on input "[EMAIL_ADDRESS][DOMAIN_NAME]" at bounding box center [298, 393] width 324 height 36
type input "sai@dithailand.com"
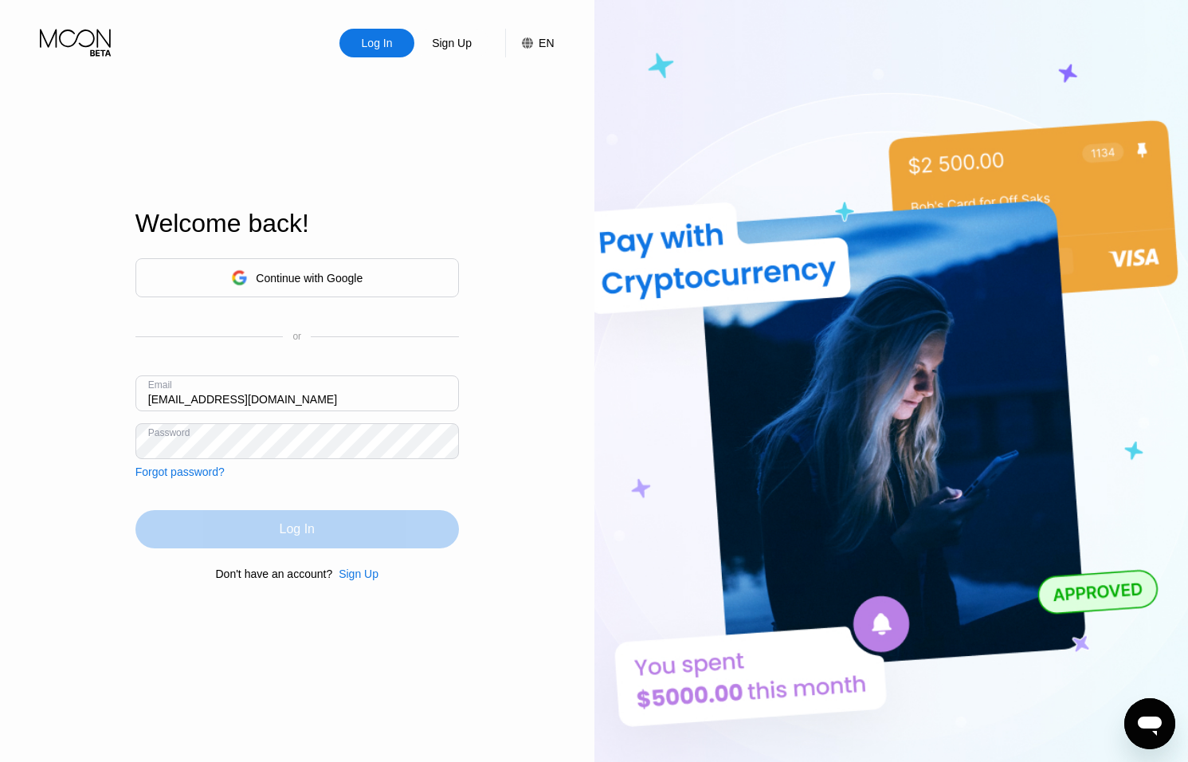
click at [287, 548] on div "Log In" at bounding box center [298, 529] width 324 height 38
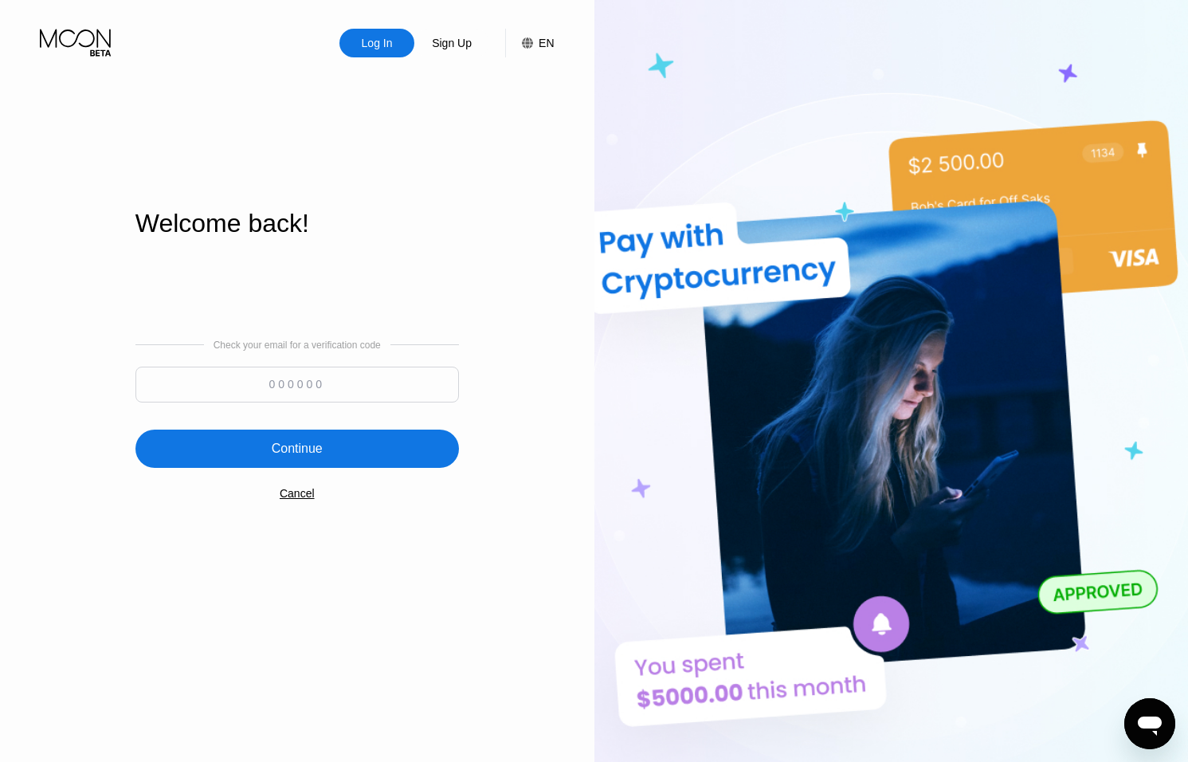
click at [311, 385] on input at bounding box center [298, 385] width 324 height 36
type input "377451"
click at [342, 434] on div "Continue" at bounding box center [298, 449] width 324 height 38
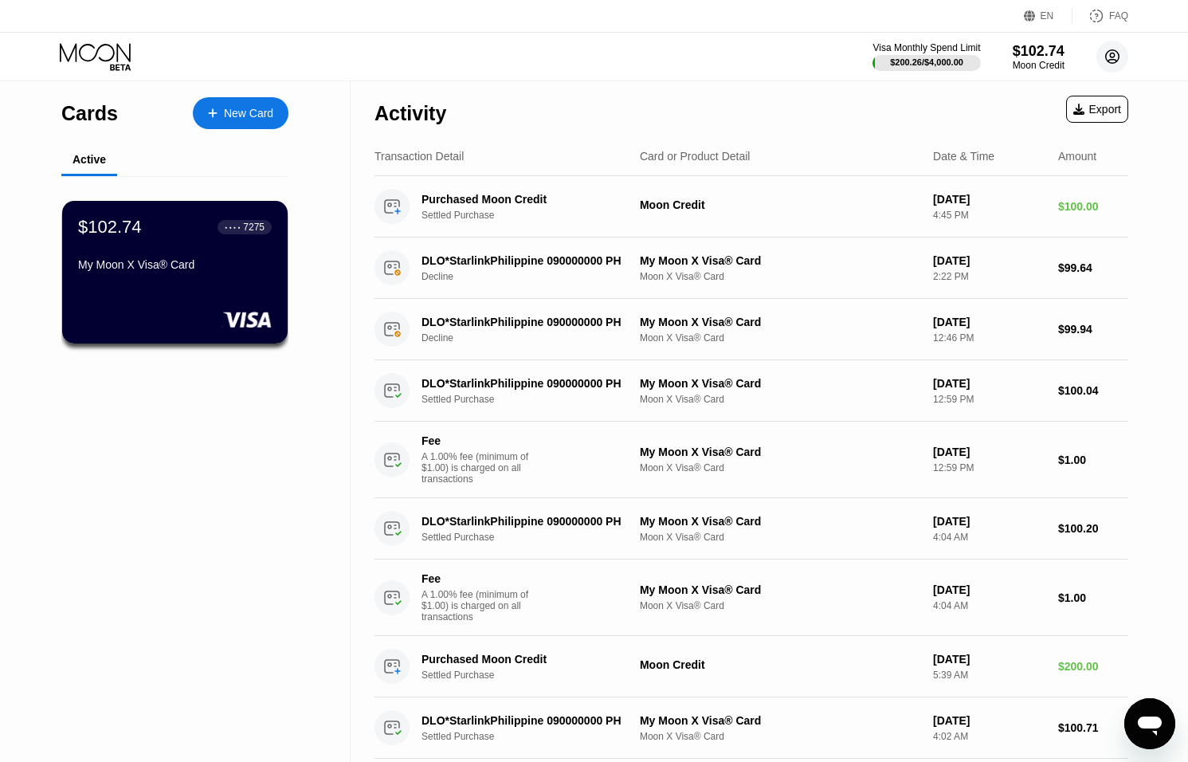
click at [1106, 56] on circle at bounding box center [1113, 57] width 32 height 32
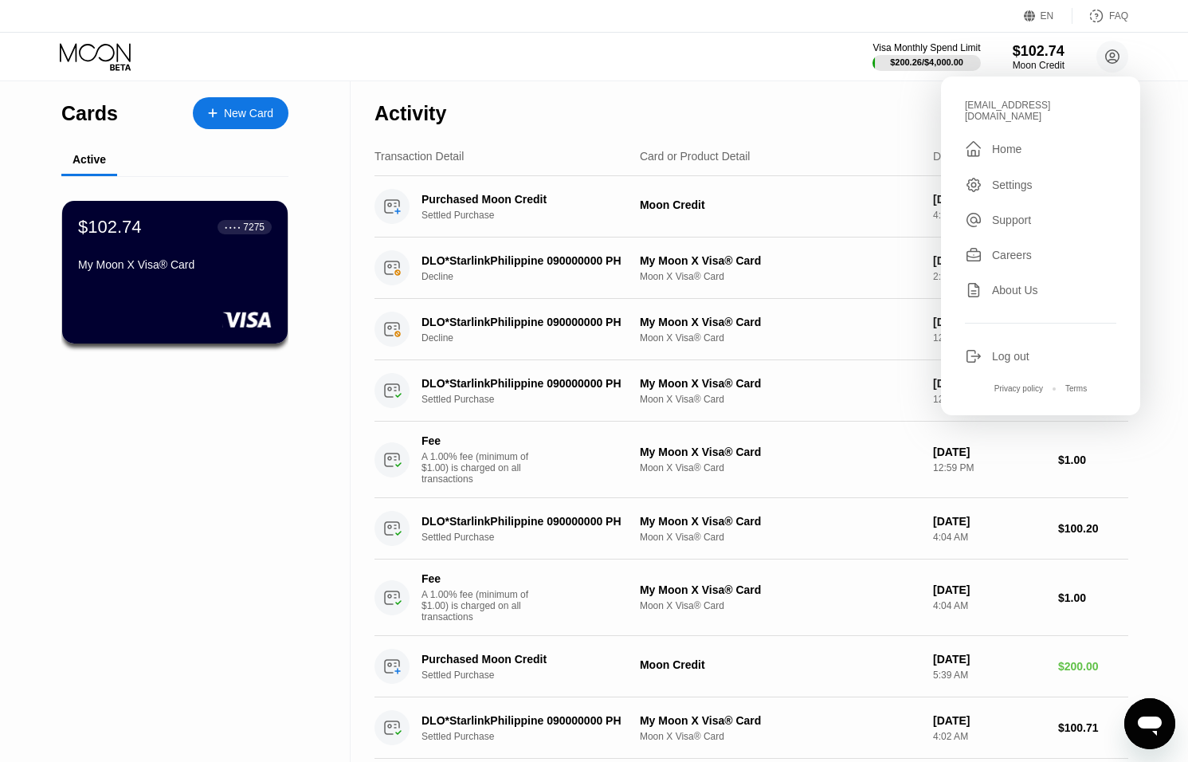
drag, startPoint x: 1072, startPoint y: 61, endPoint x: 1100, endPoint y: 60, distance: 27.9
click at [1073, 61] on div "Visa Monthly Spend Limit $200.26 / $4,000.00 $102.74 Moon Credit sai@dithailand…" at bounding box center [1001, 57] width 256 height 32
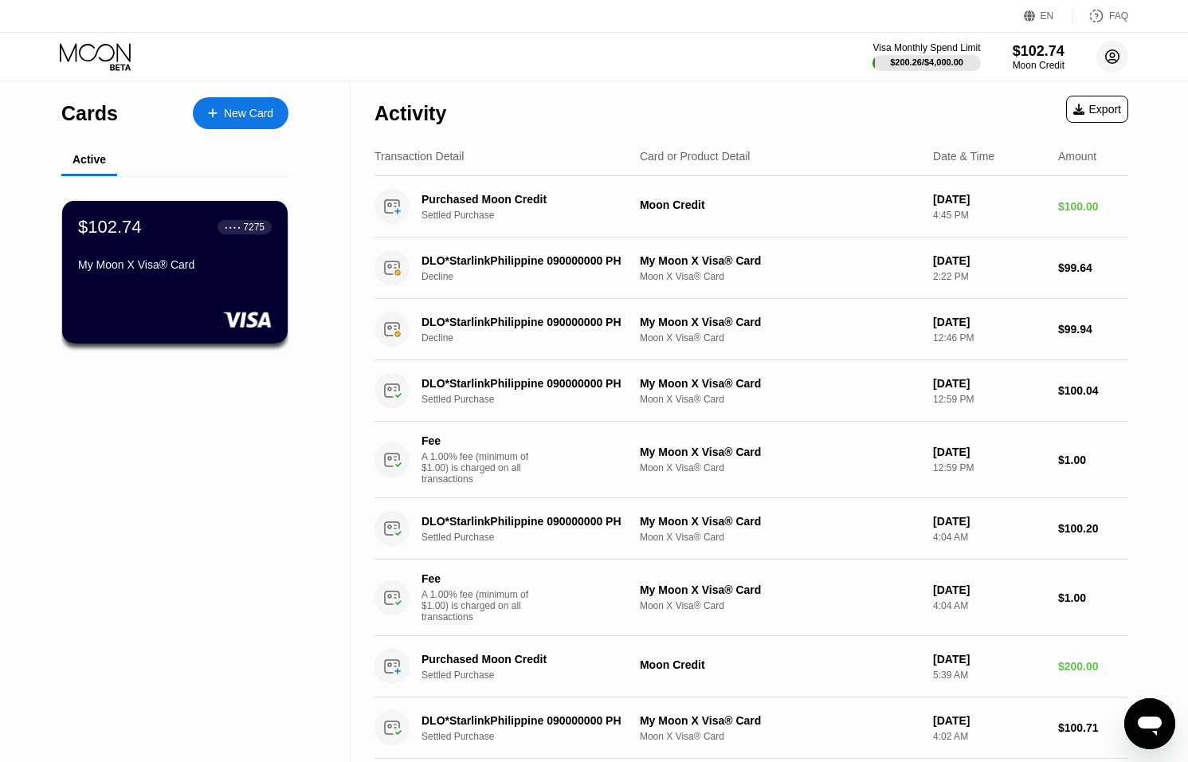
click at [1114, 53] on icon at bounding box center [1113, 57] width 9 height 9
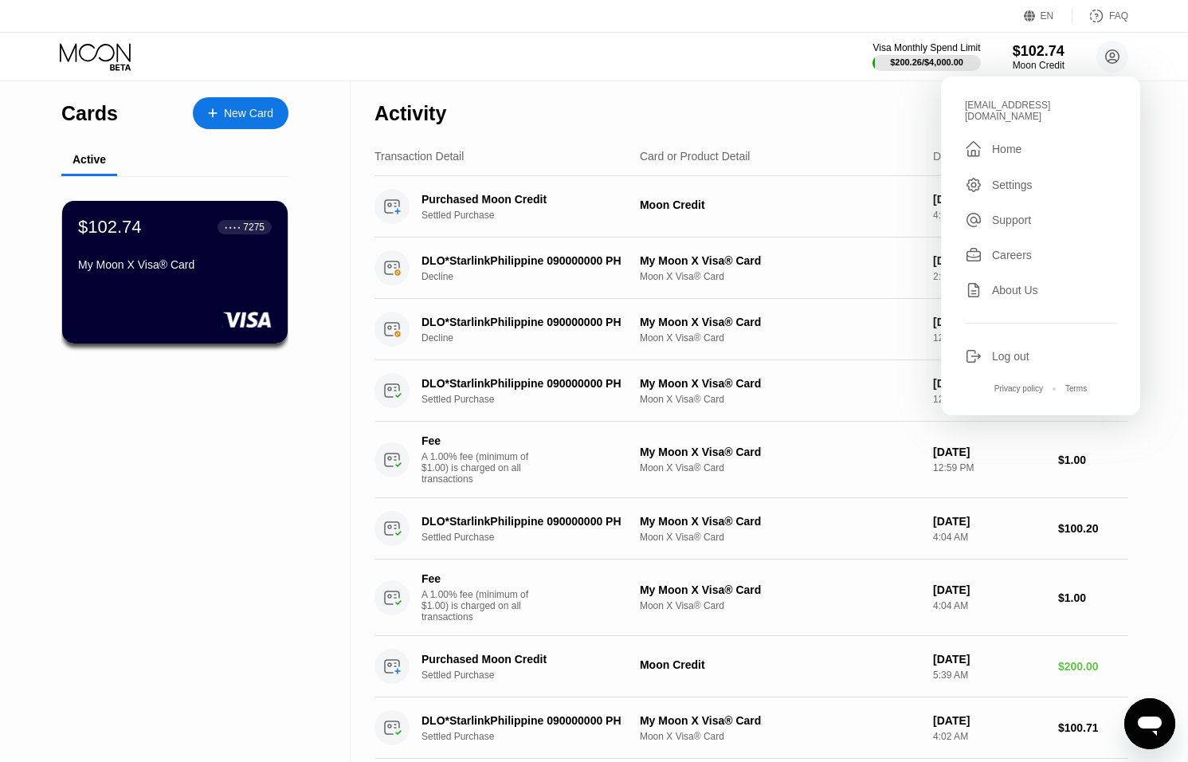
click at [1013, 350] on div "Log out" at bounding box center [1010, 356] width 37 height 13
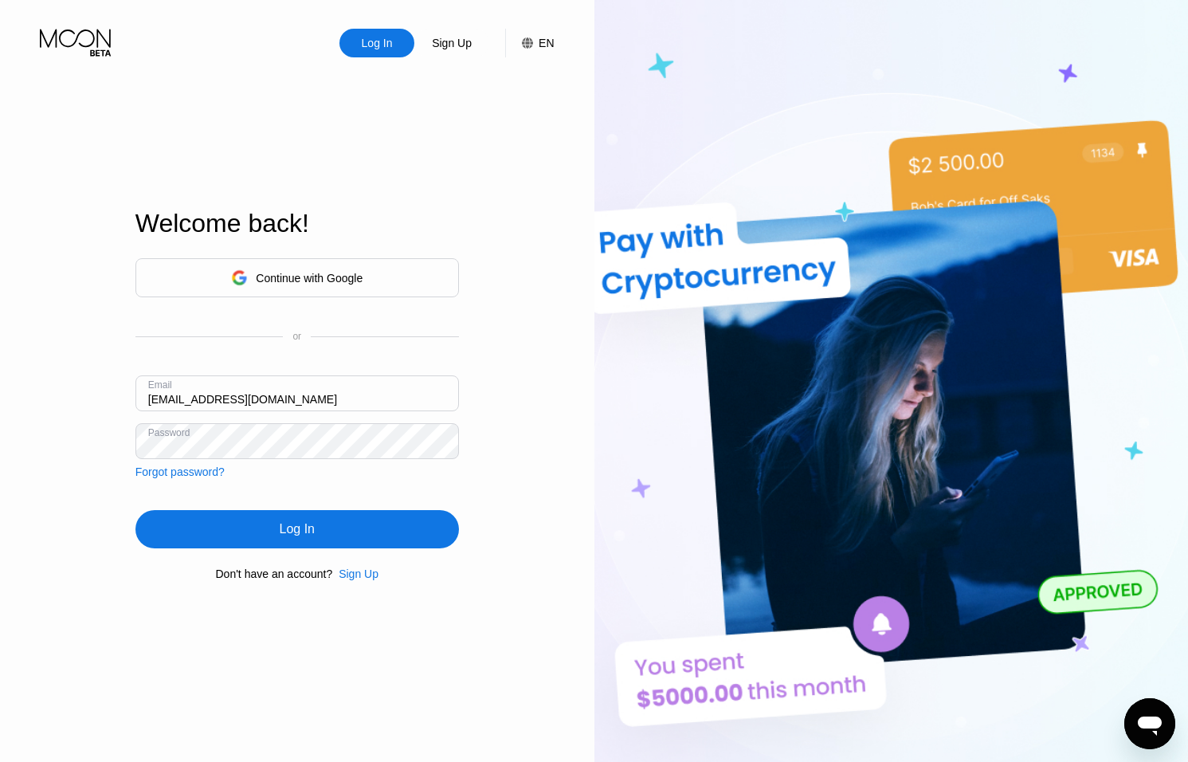
click at [166, 399] on input "[EMAIL_ADDRESS][DOMAIN_NAME]" at bounding box center [298, 393] width 324 height 36
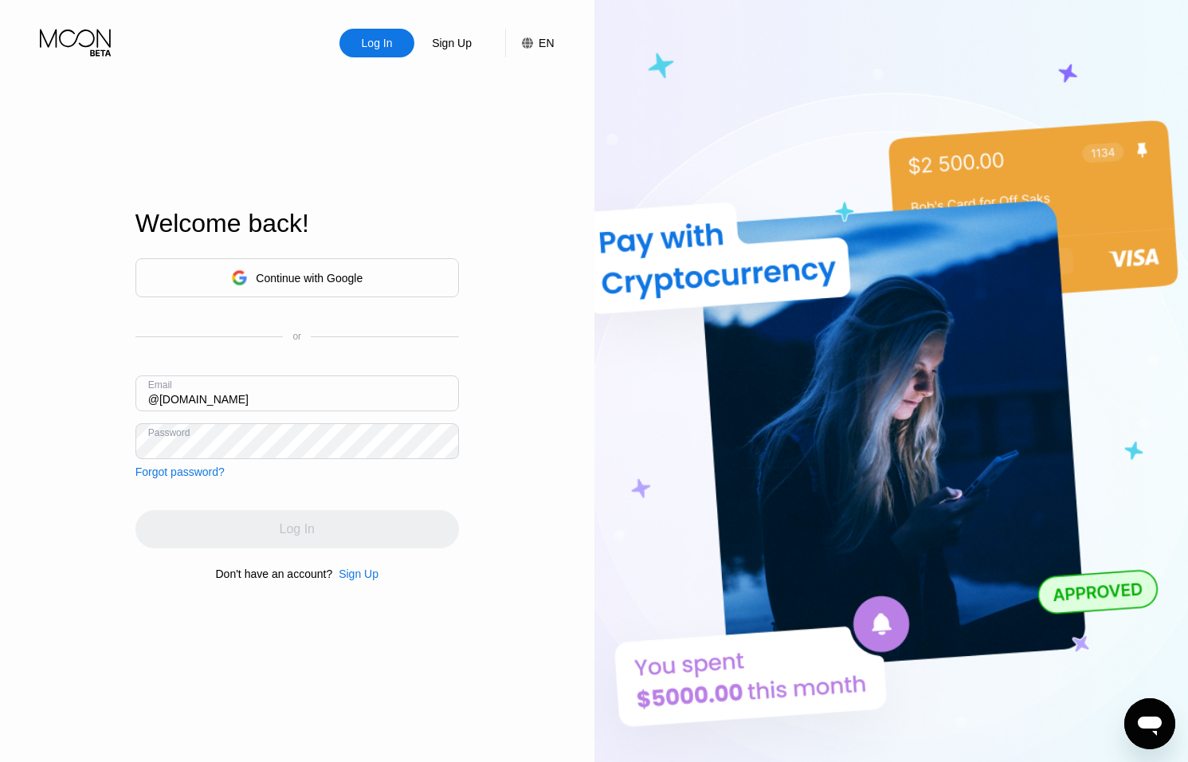
type input "@[DOMAIN_NAME]"
